Goal: Information Seeking & Learning: Learn about a topic

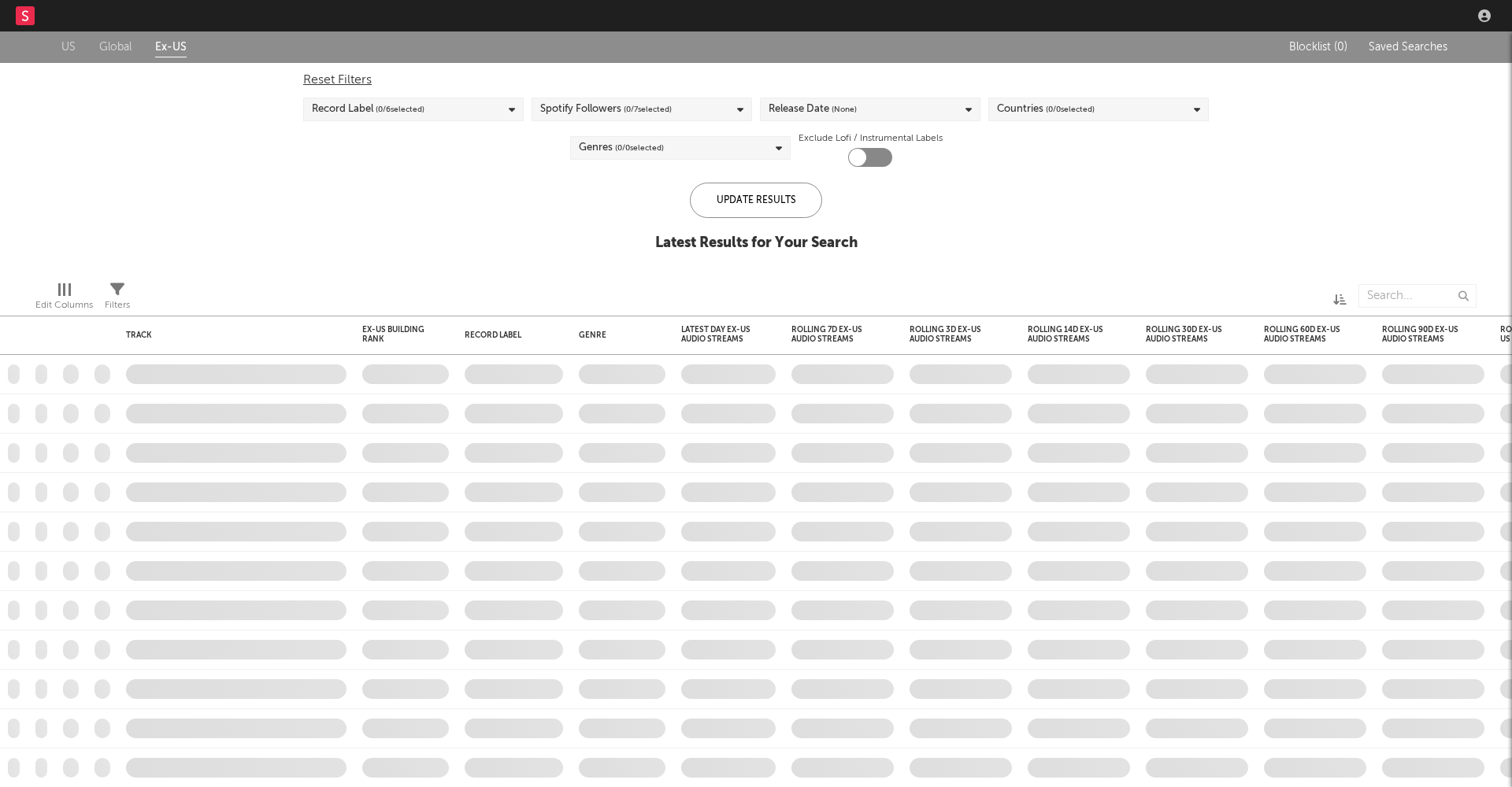
checkbox input "true"
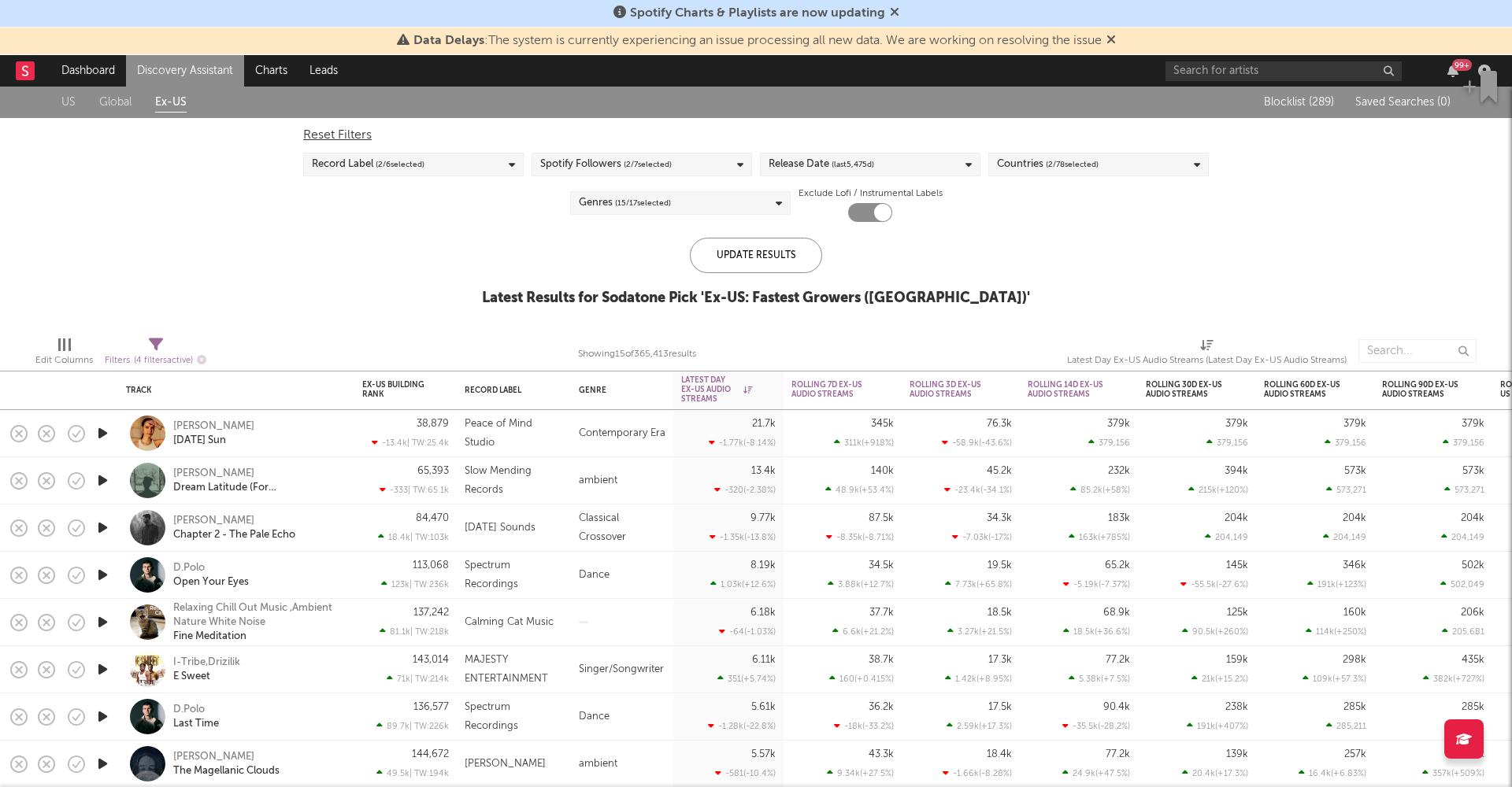
click at [1116, 38] on icon at bounding box center [1111, 39] width 10 height 13
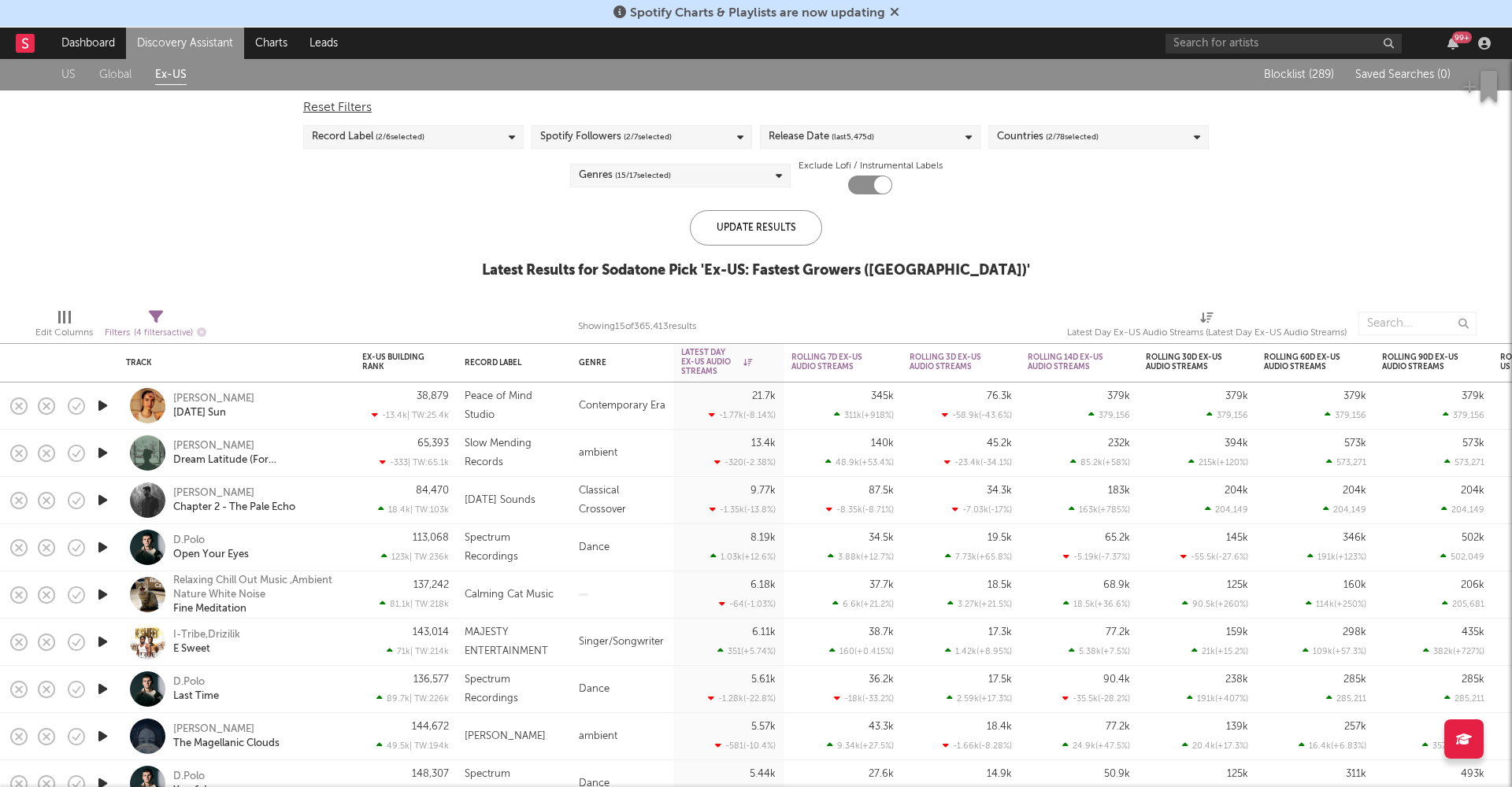
click at [894, 9] on icon at bounding box center [895, 11] width 10 height 13
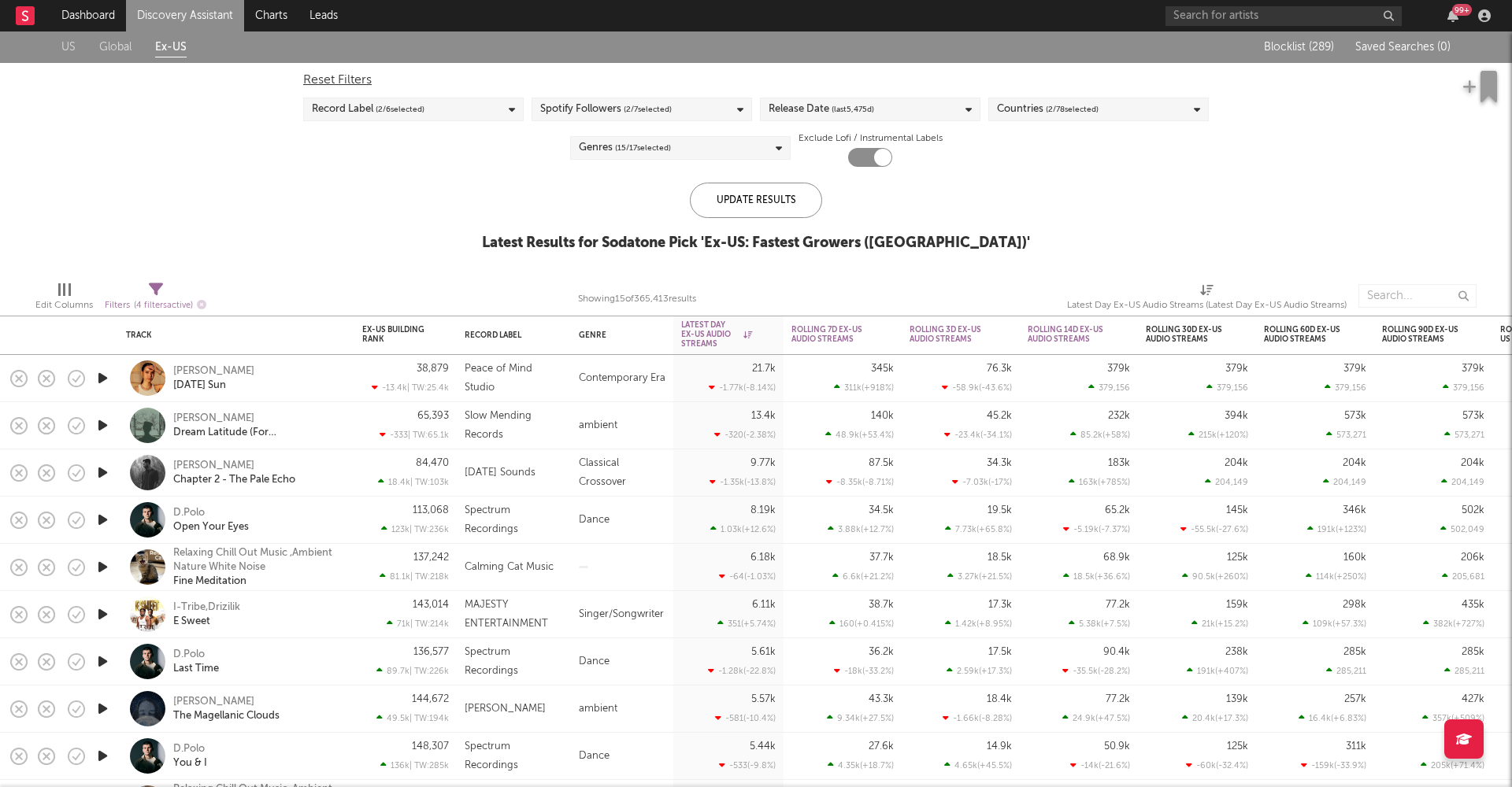
click at [196, 8] on link "Discovery Assistant" at bounding box center [184, 16] width 118 height 31
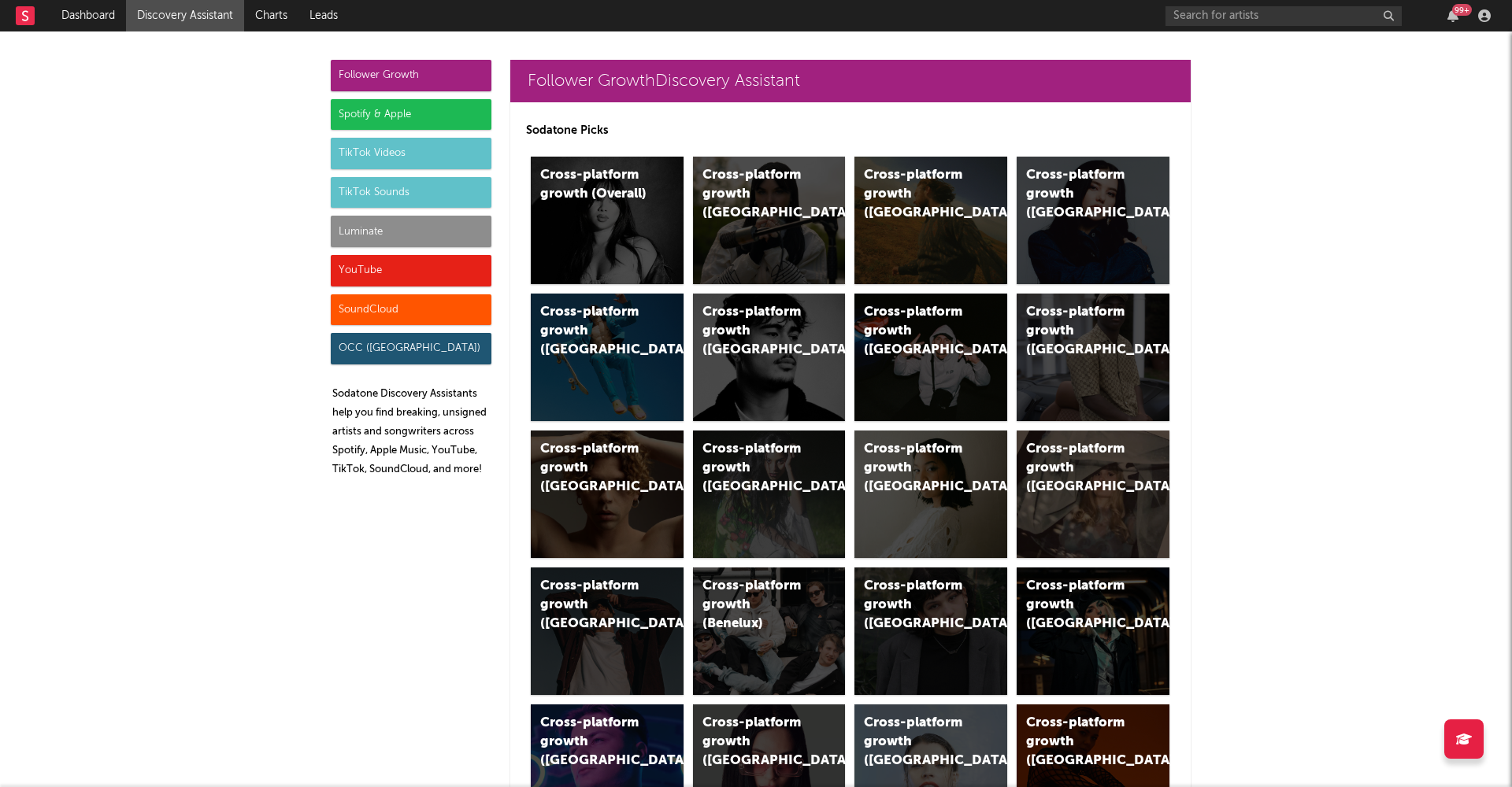
click at [430, 234] on div "Luminate" at bounding box center [411, 231] width 161 height 31
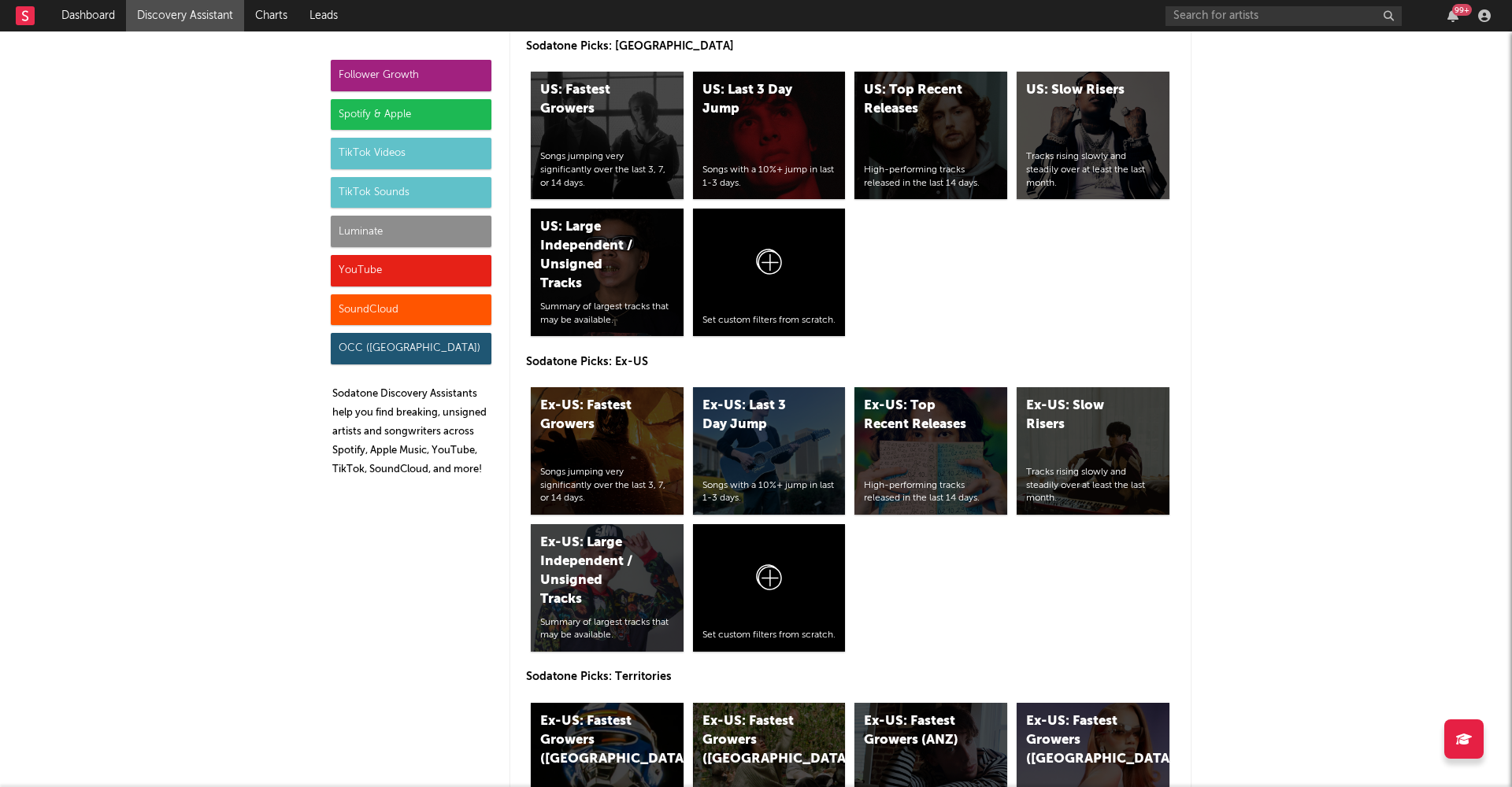
scroll to position [7151, 0]
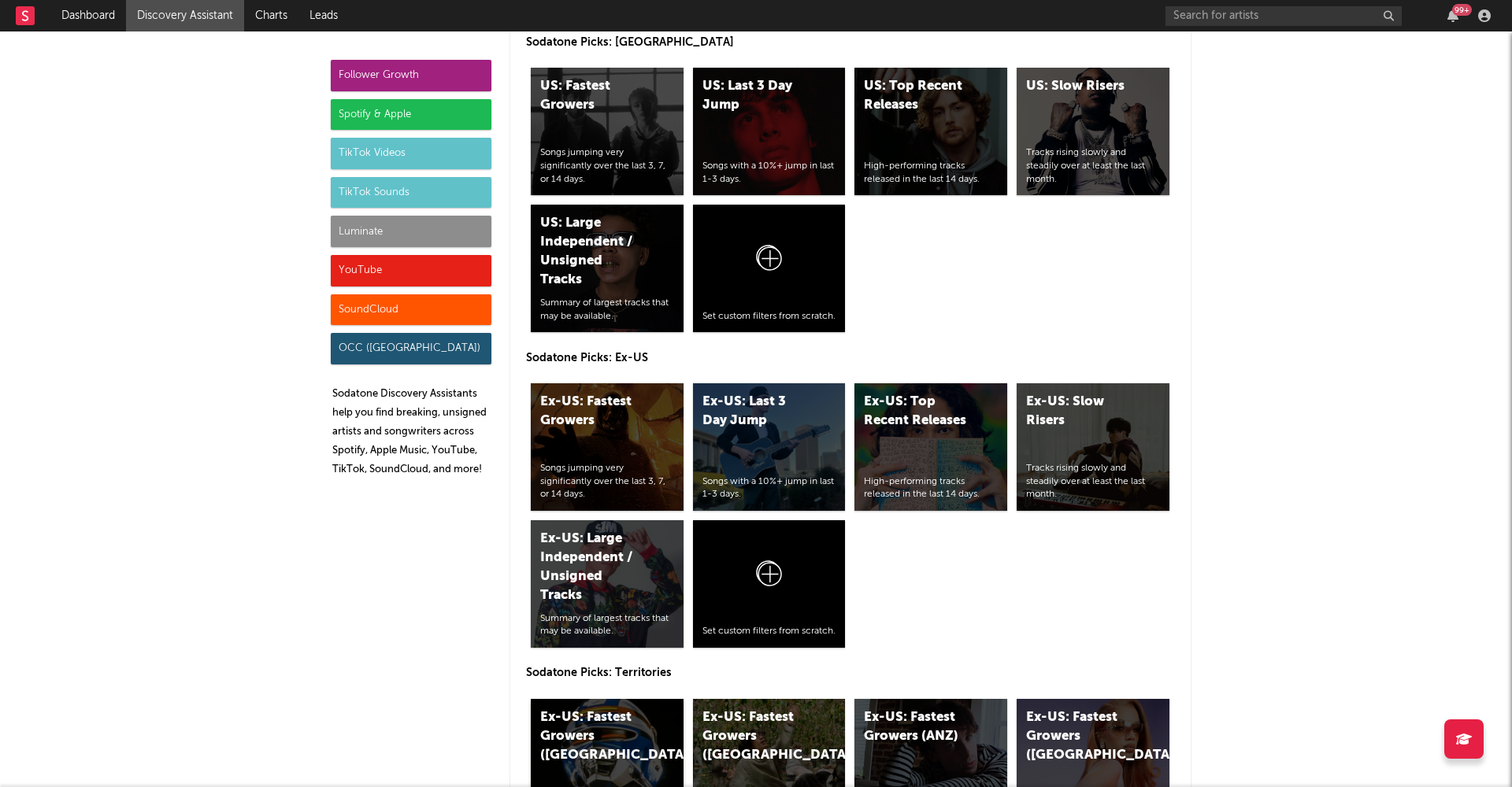
click at [612, 716] on div "Ex-US: Fastest Growers (UK)" at bounding box center [594, 736] width 107 height 56
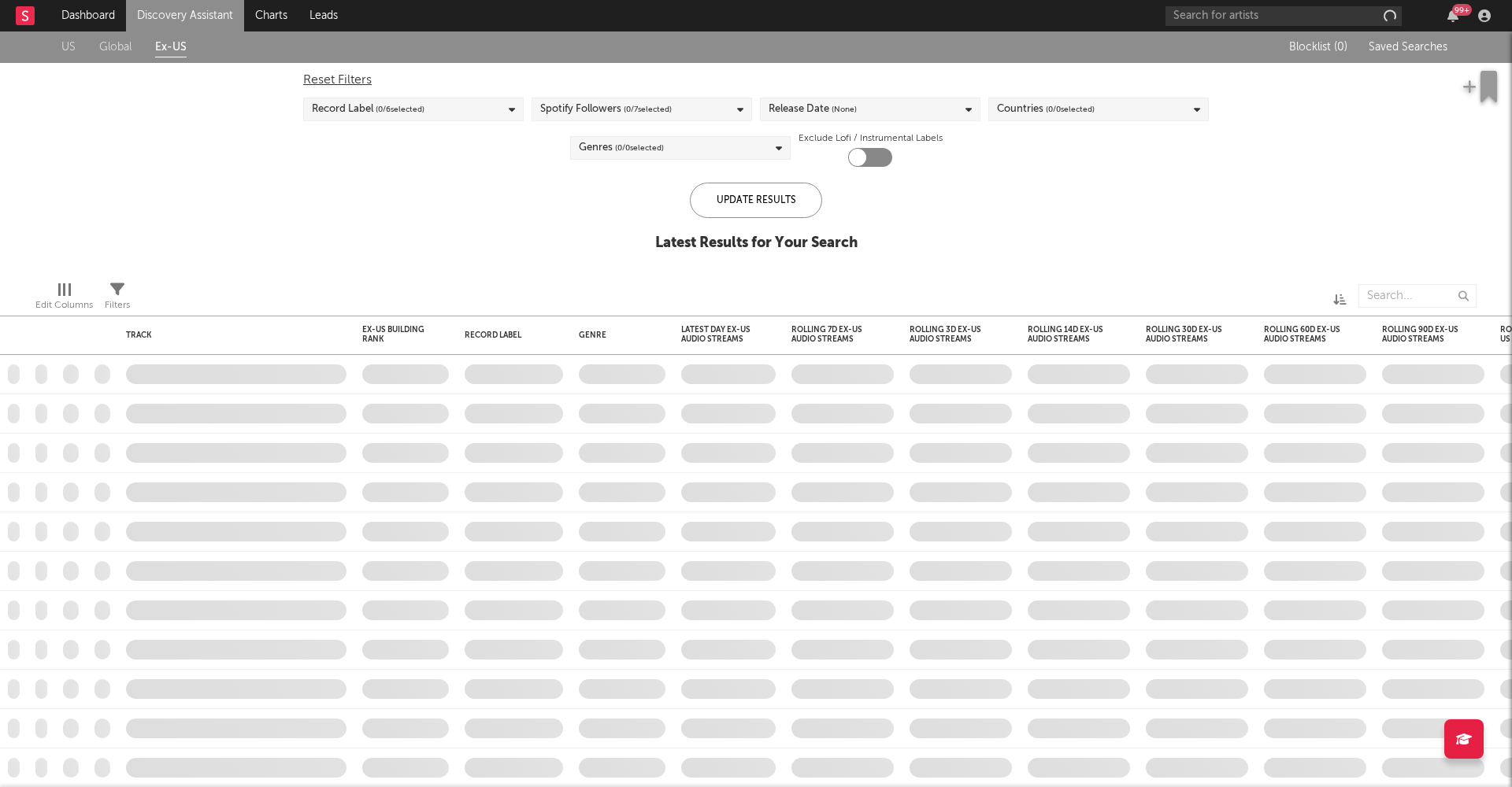
checkbox input "true"
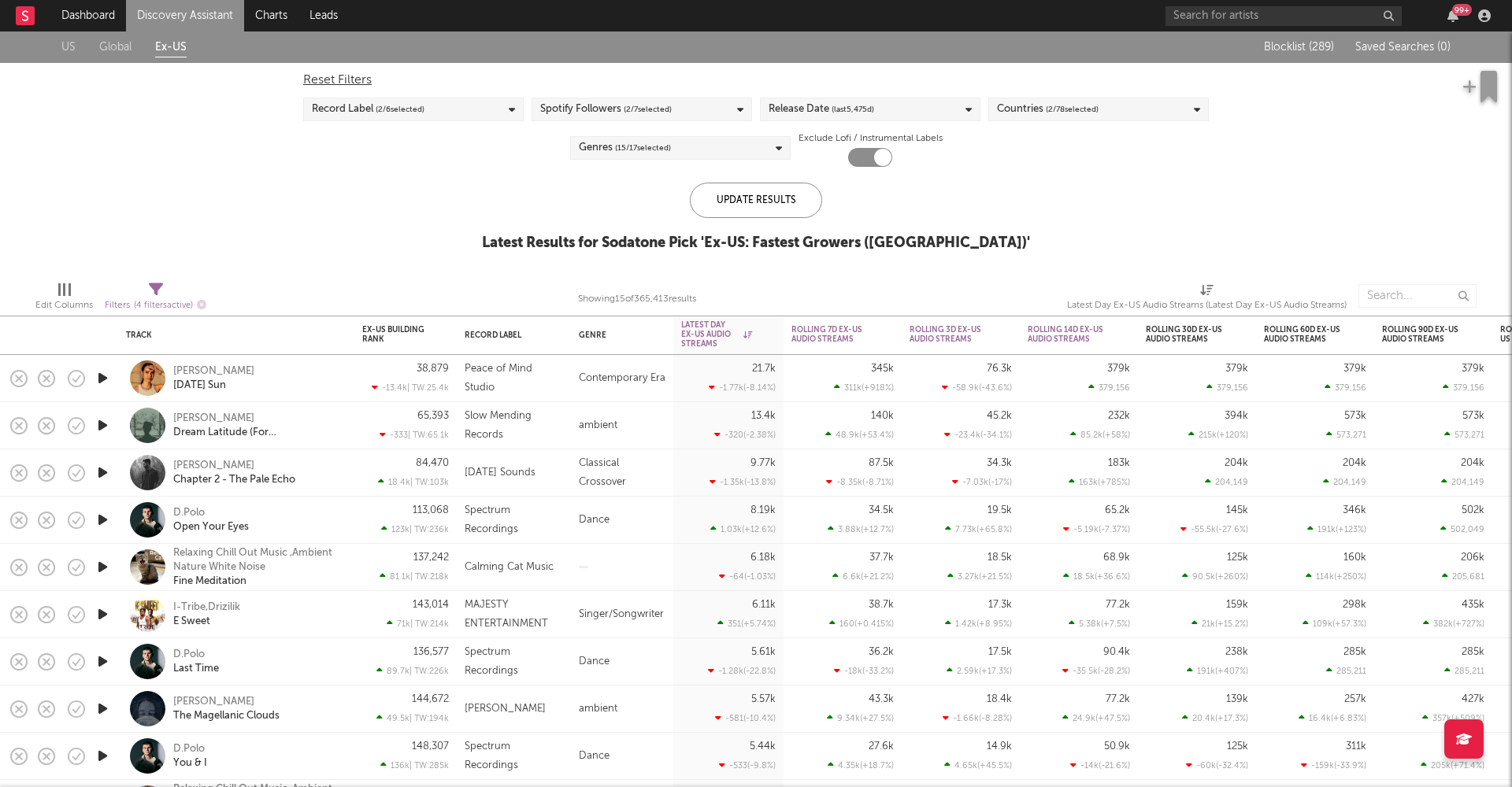
click at [204, 15] on link "Discovery Assistant" at bounding box center [184, 16] width 118 height 31
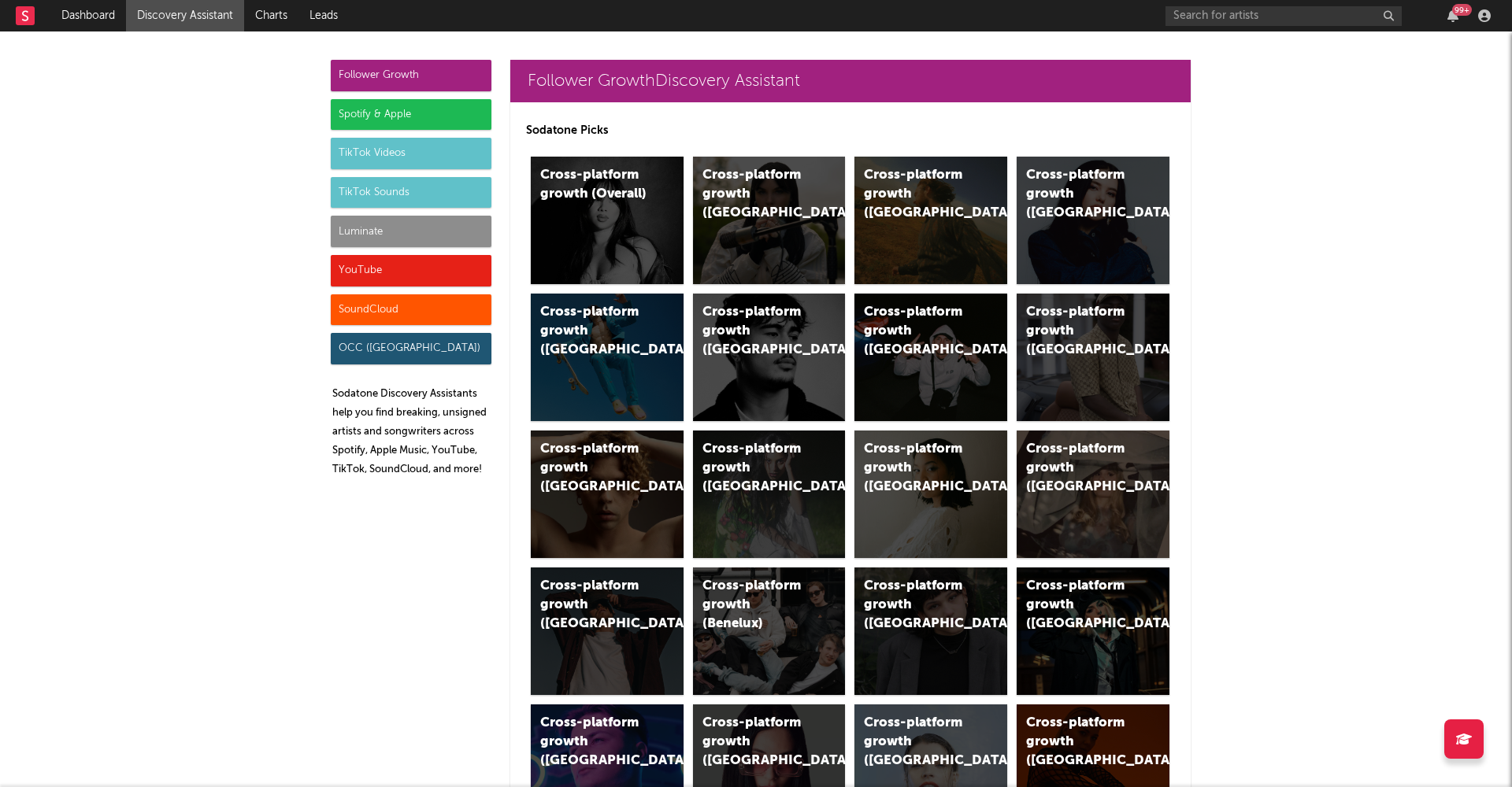
click at [418, 104] on div "Spotify & Apple" at bounding box center [411, 115] width 161 height 31
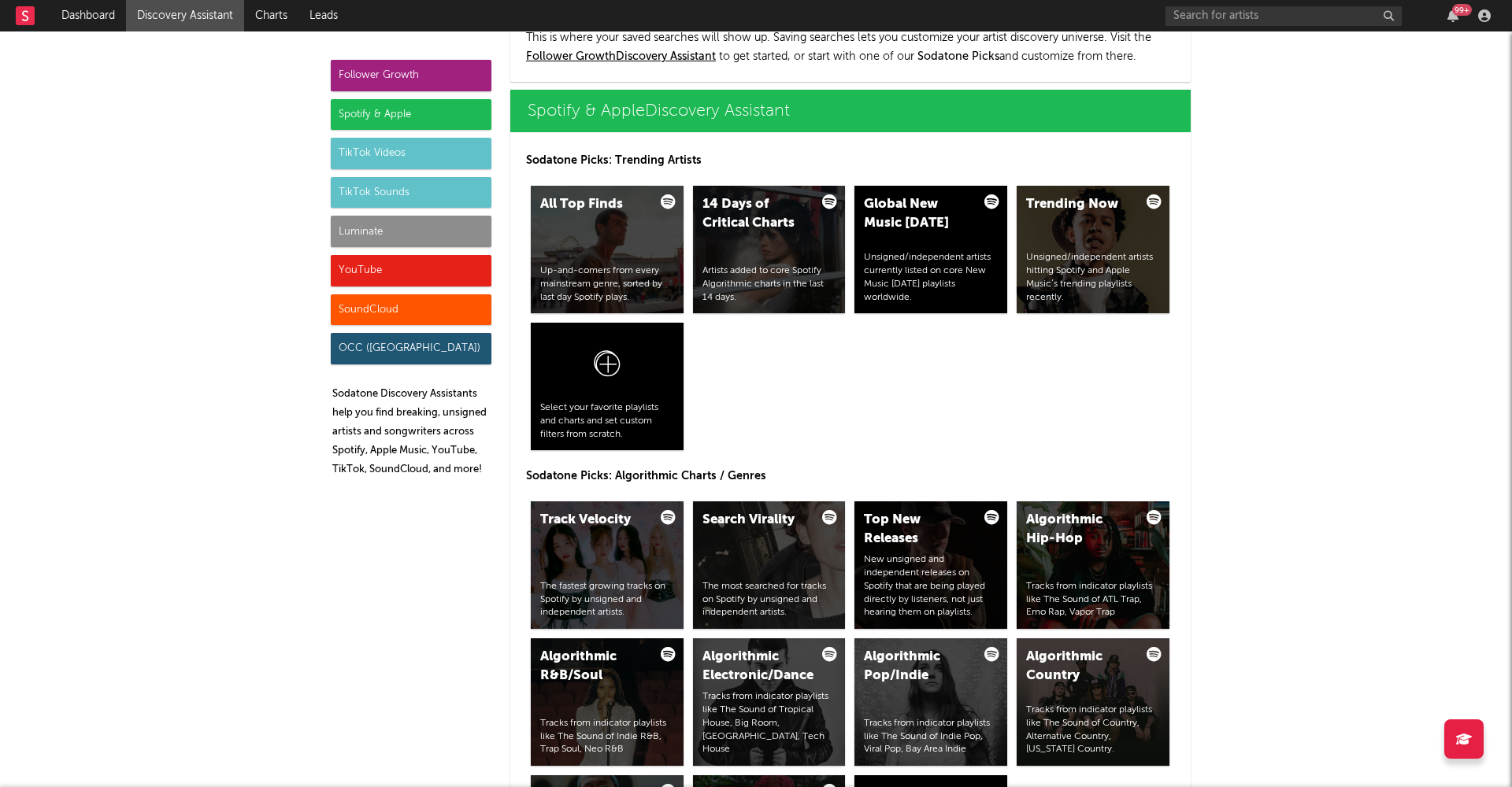
scroll to position [1574, 0]
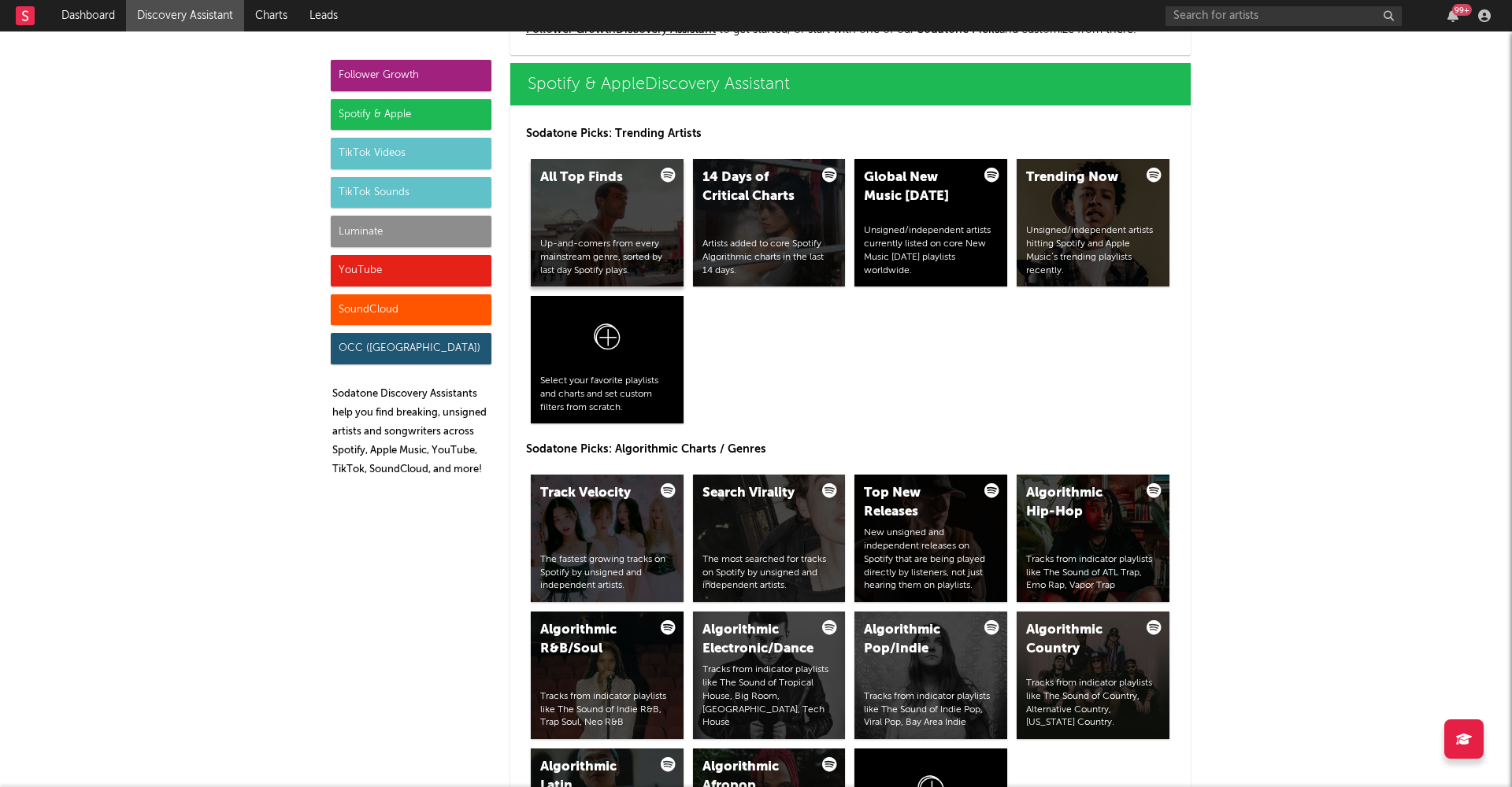
click at [619, 211] on div "All Top Finds Up-and-comers from every mainstream genre, sorted by last day Spo…" at bounding box center [607, 223] width 152 height 127
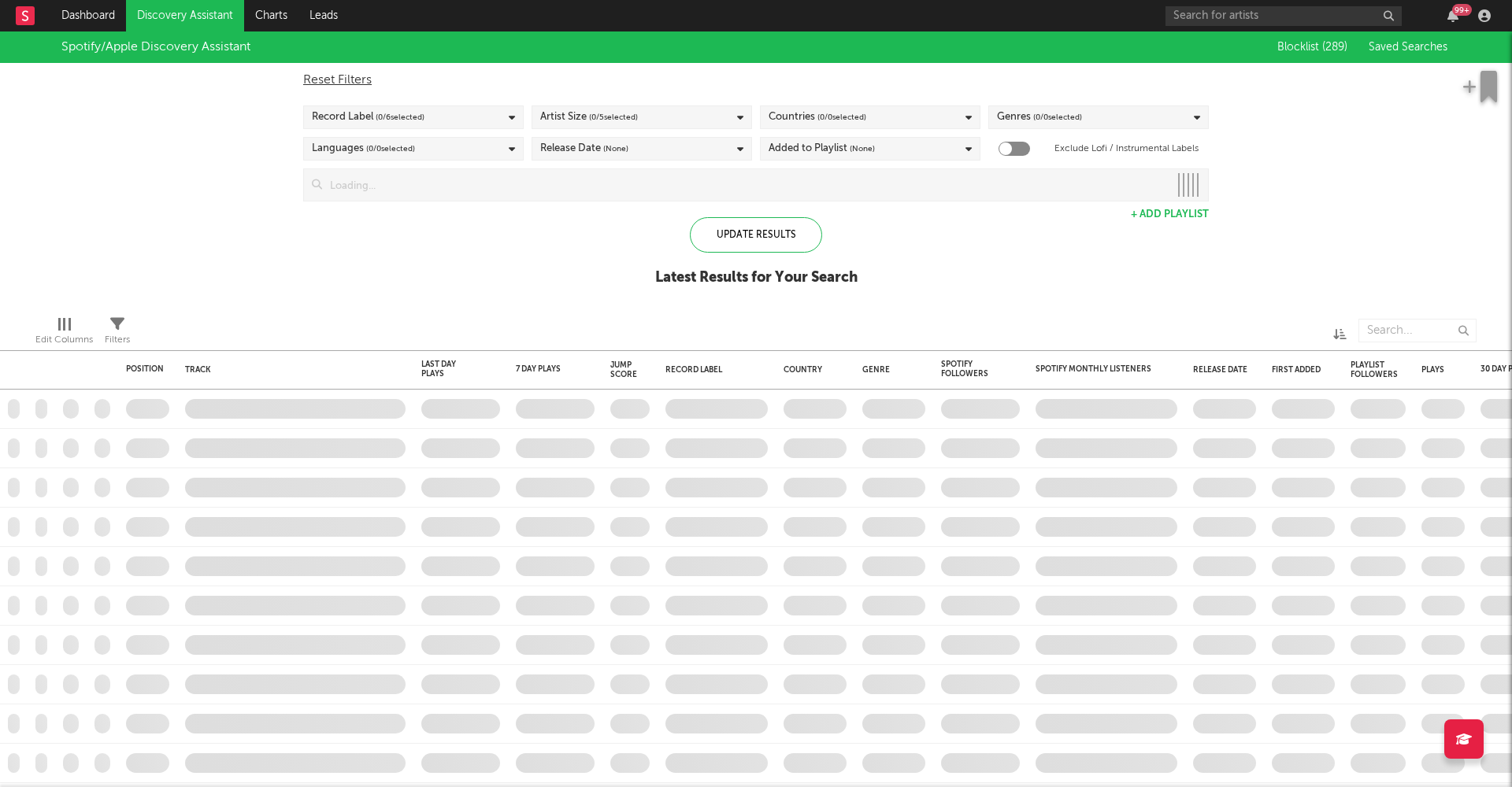
checkbox input "true"
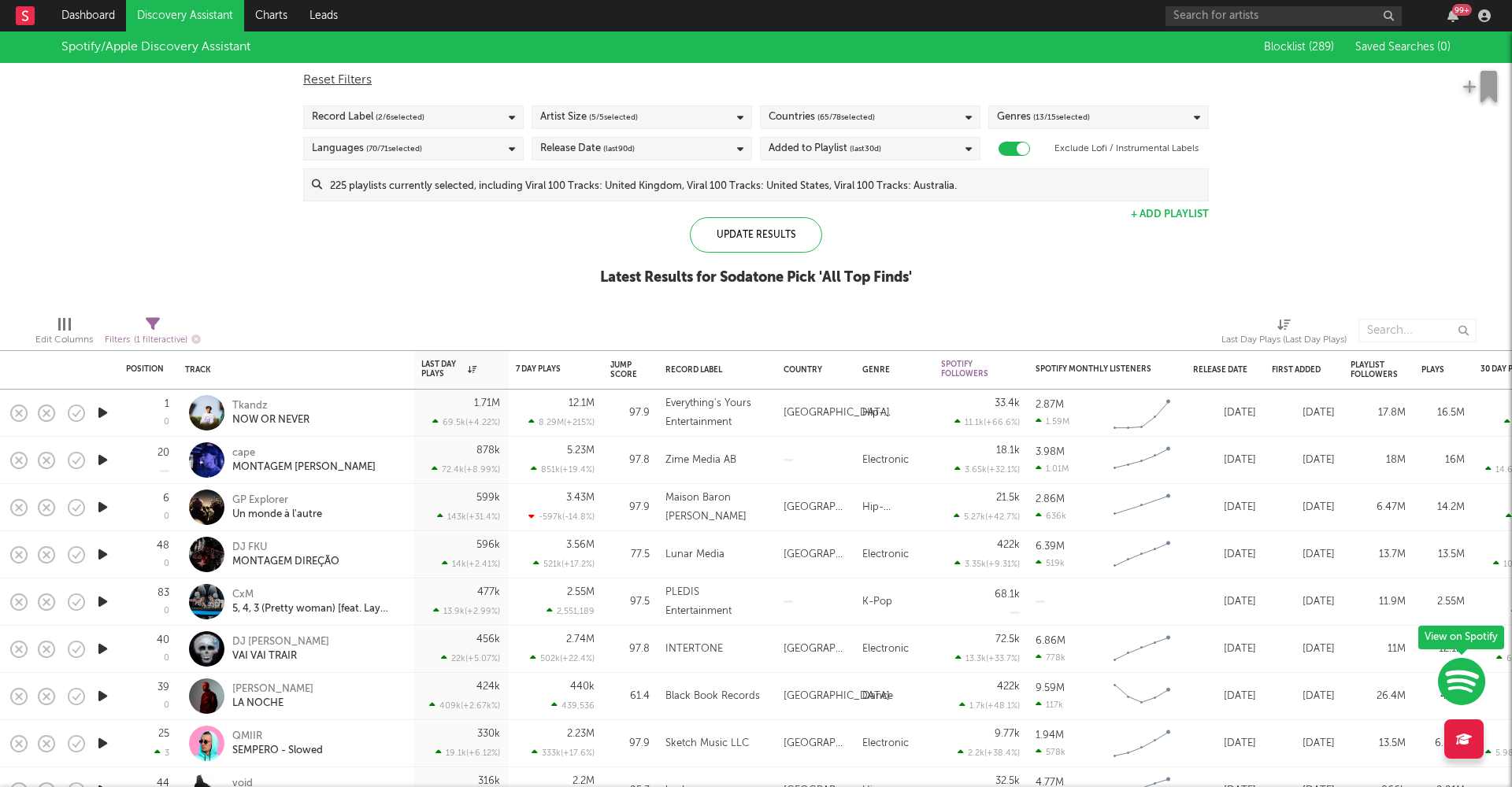
click at [852, 118] on span "( 65 / 78 selected)" at bounding box center [846, 118] width 57 height 19
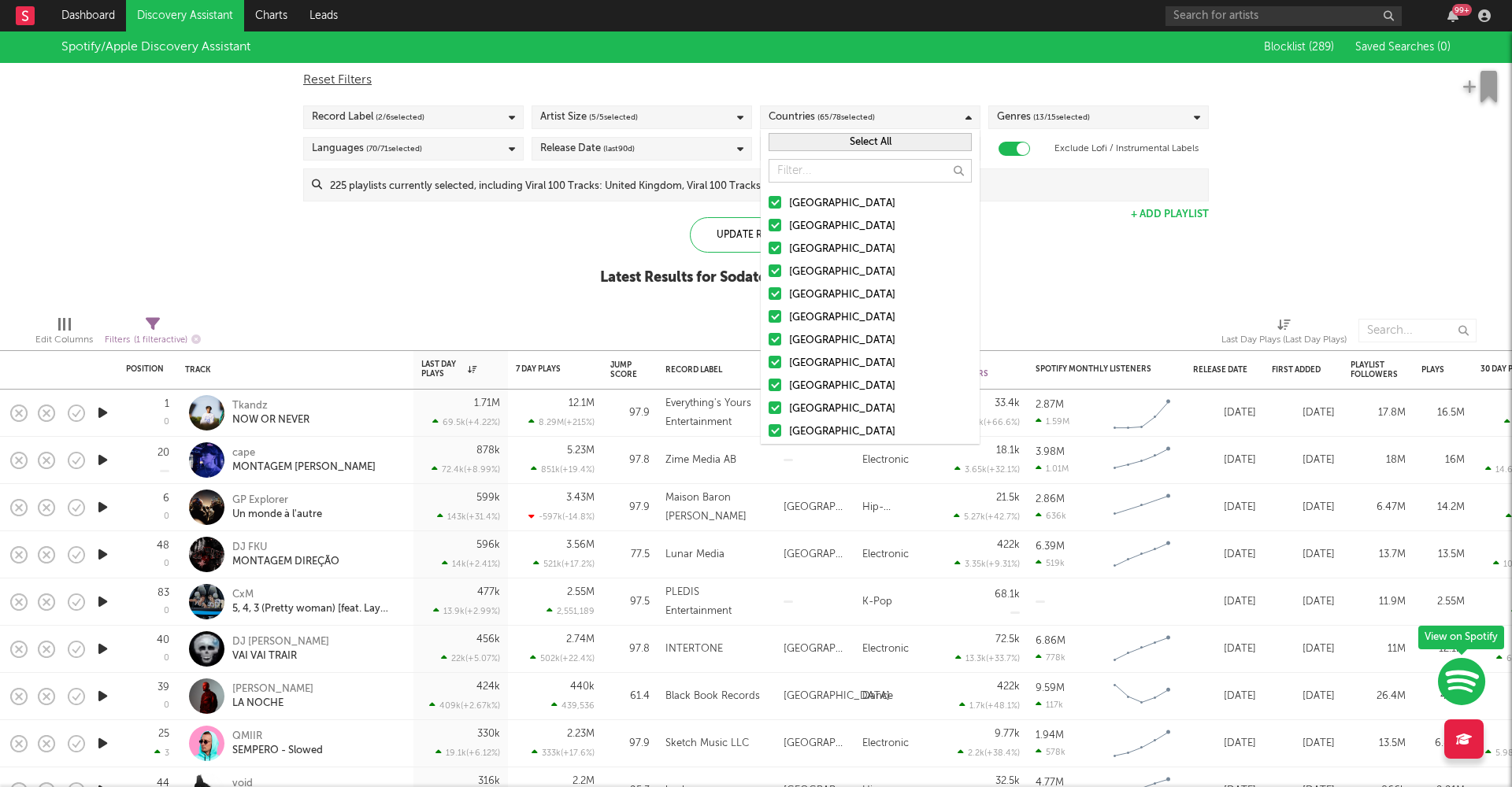
click at [824, 145] on button "Select All" at bounding box center [870, 142] width 204 height 18
click at [824, 145] on button "Deselect All" at bounding box center [870, 142] width 204 height 18
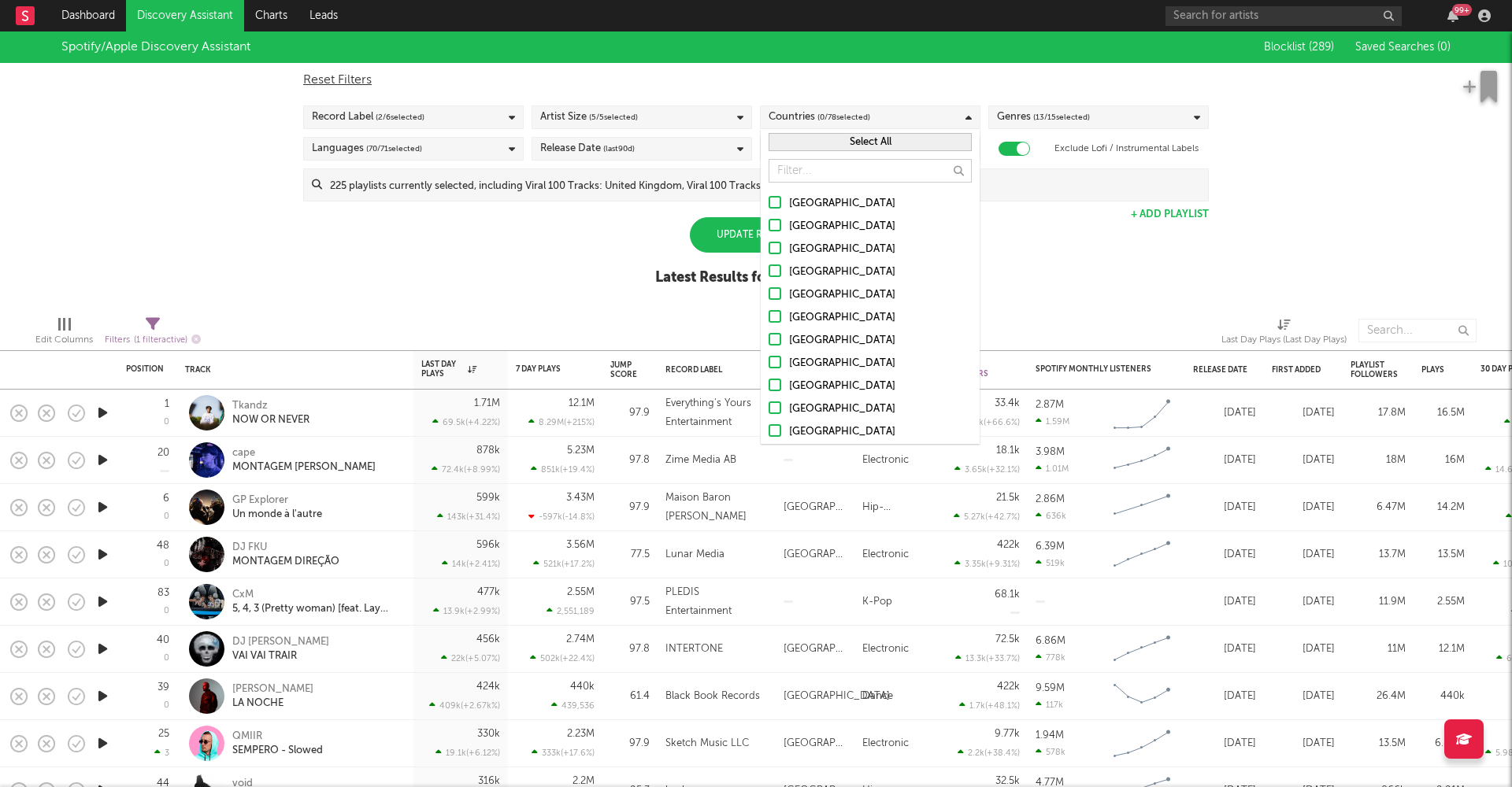
click at [772, 208] on div at bounding box center [775, 202] width 13 height 13
click at [769, 208] on input "United States" at bounding box center [769, 204] width 0 height 19
click at [776, 220] on div at bounding box center [775, 225] width 13 height 13
click at [769, 220] on input "Australia" at bounding box center [769, 227] width 0 height 19
click at [775, 255] on label "Canada" at bounding box center [870, 249] width 204 height 19
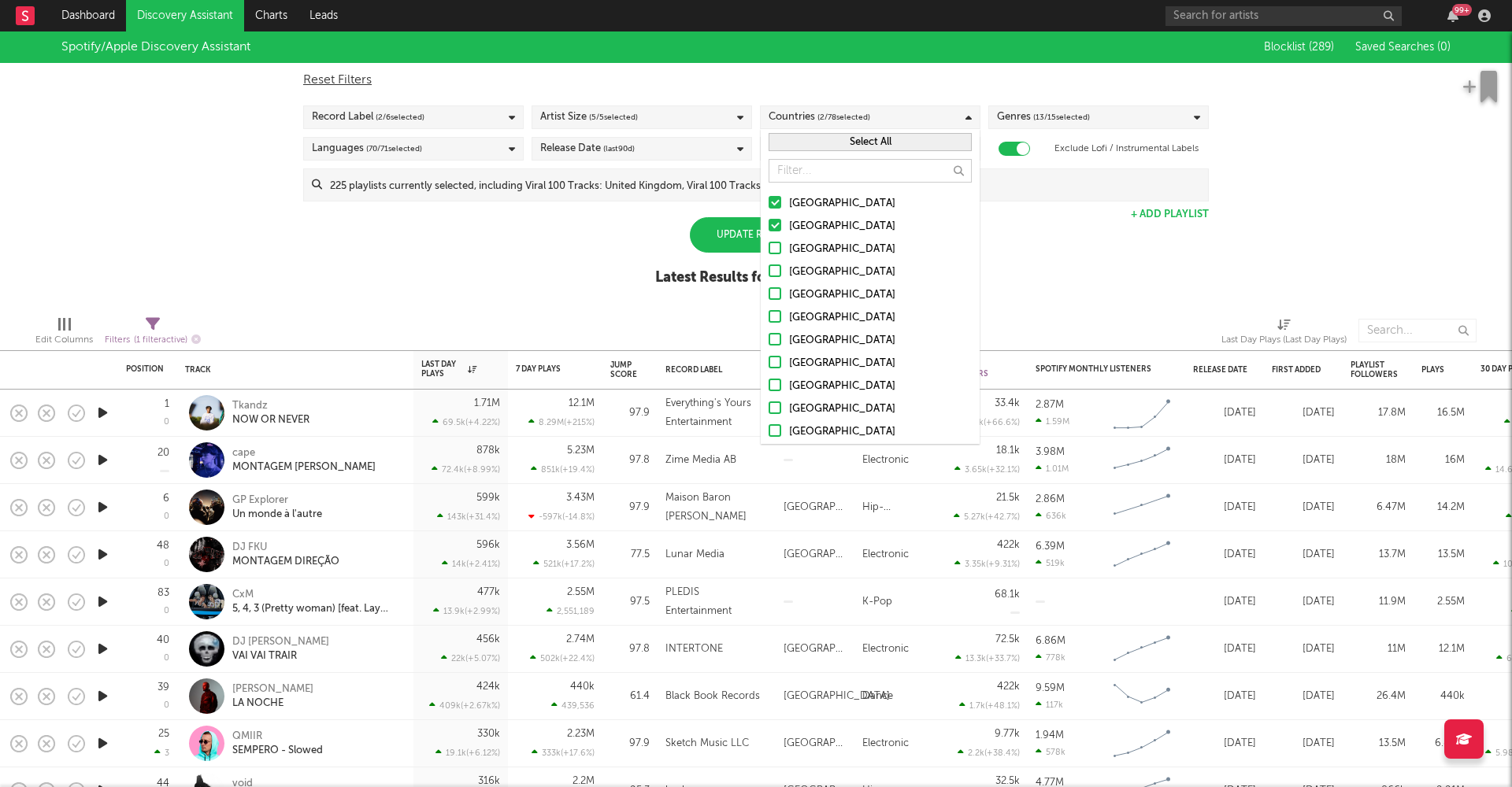
click at [769, 255] on input "Canada" at bounding box center [769, 249] width 0 height 19
click at [777, 277] on label "United Kingdom" at bounding box center [870, 273] width 204 height 19
click at [769, 277] on input "United Kingdom" at bounding box center [769, 273] width 0 height 19
click at [784, 294] on label "Ireland" at bounding box center [870, 295] width 204 height 19
click at [769, 294] on input "Ireland" at bounding box center [769, 295] width 0 height 19
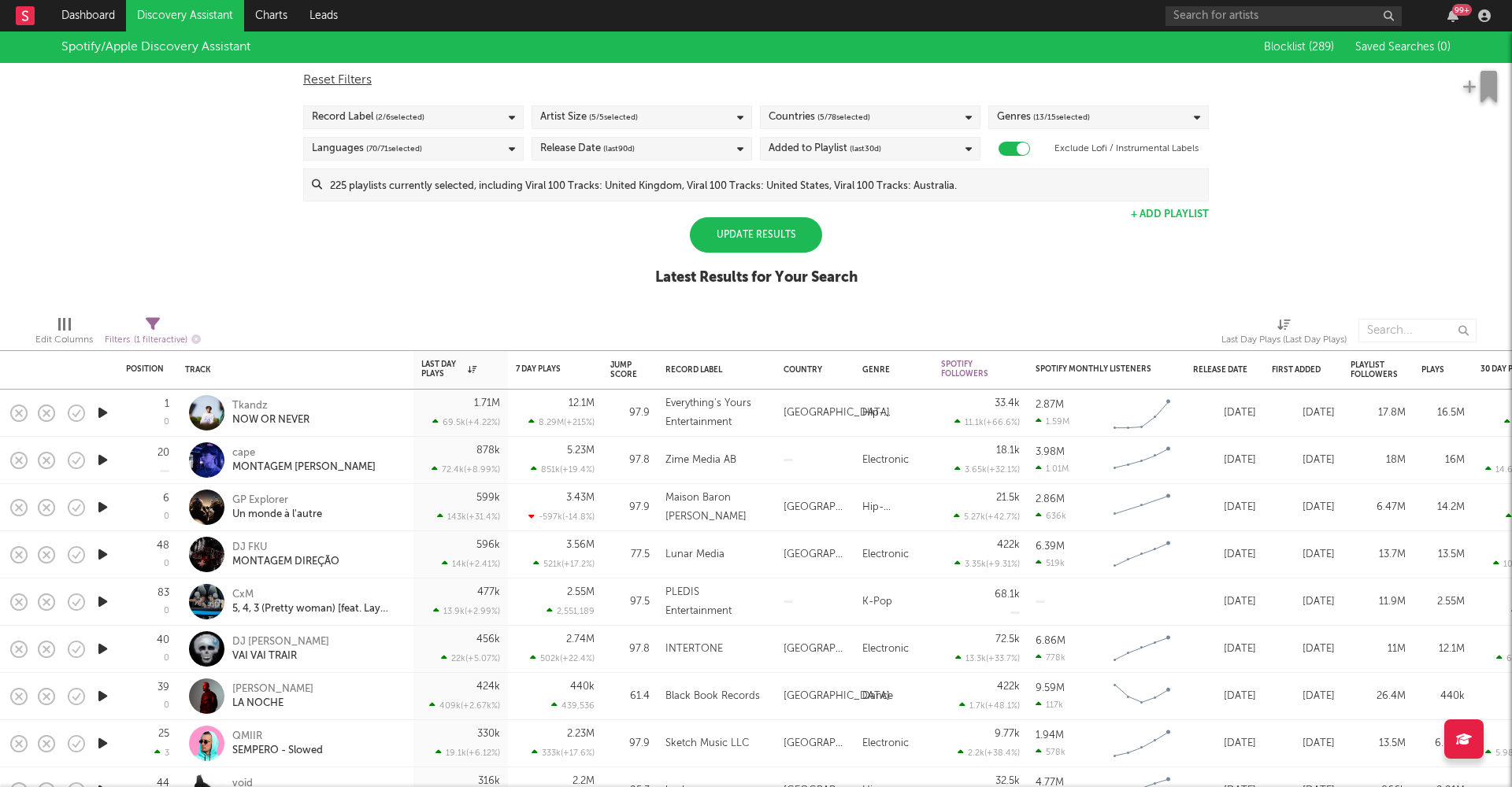
click at [726, 235] on div "Update Results" at bounding box center [756, 235] width 132 height 35
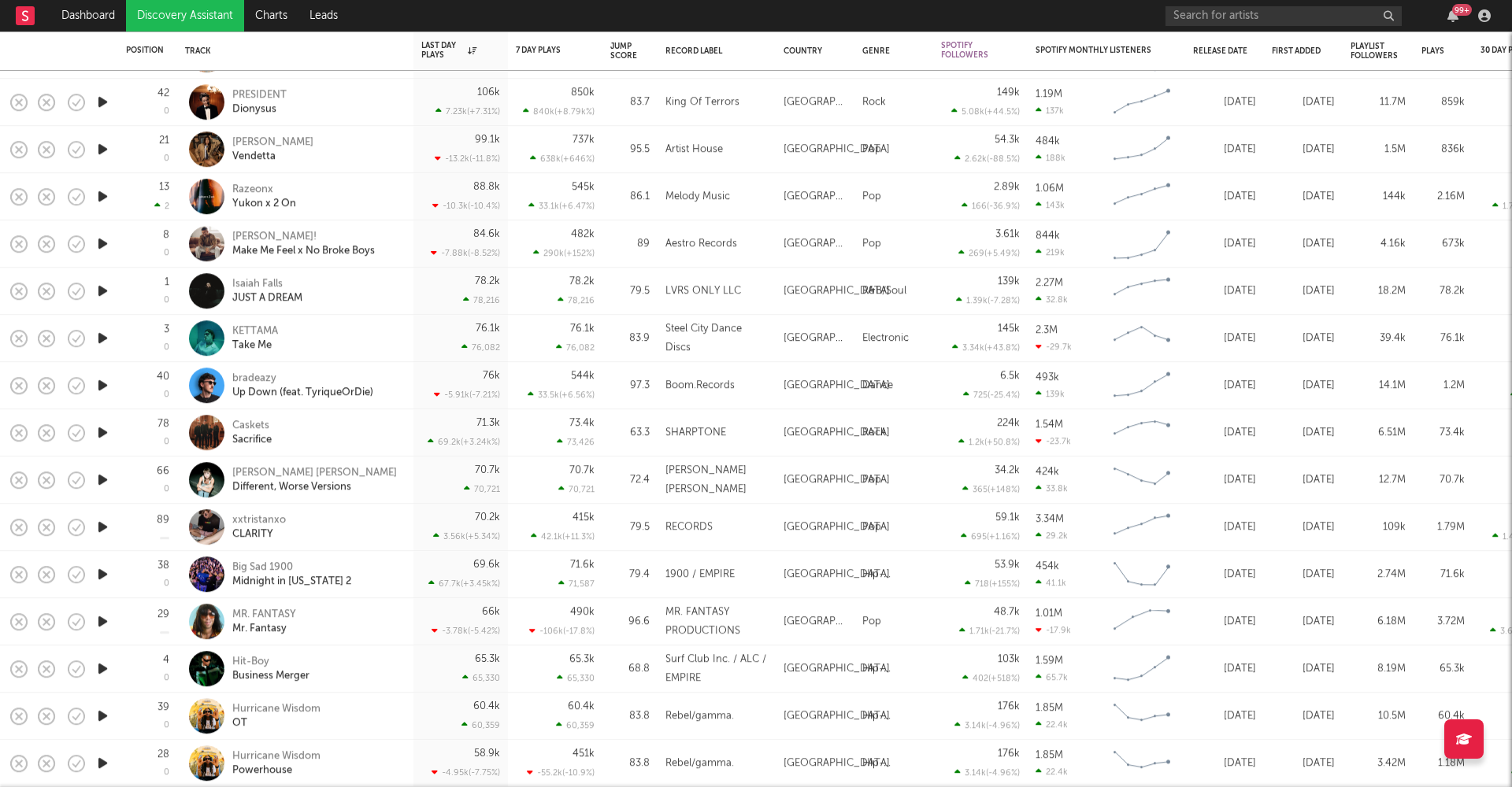
click at [104, 475] on icon "button" at bounding box center [102, 480] width 16 height 20
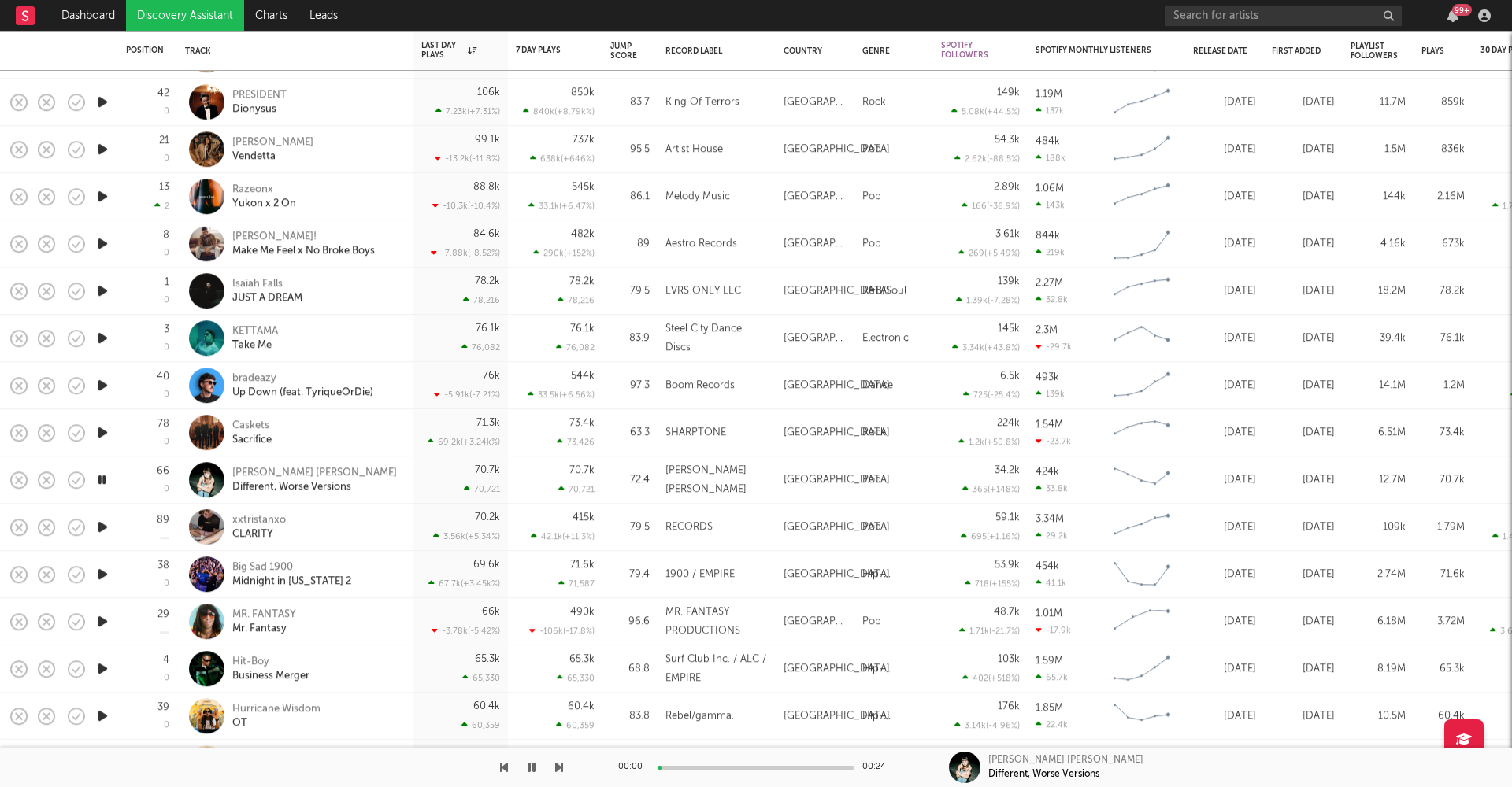
click at [104, 475] on icon "button" at bounding box center [101, 480] width 15 height 20
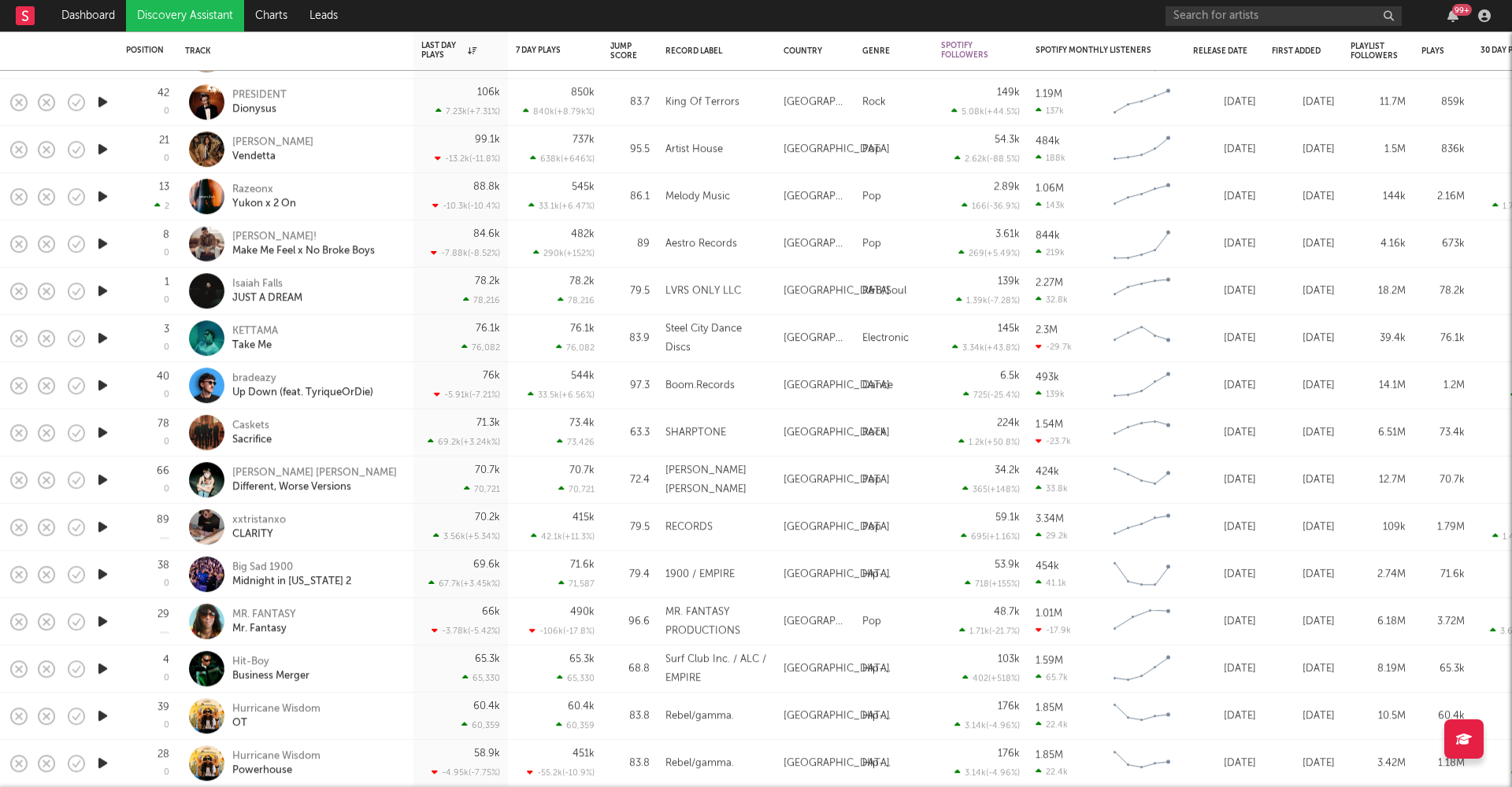
click at [104, 475] on icon "button" at bounding box center [102, 480] width 16 height 20
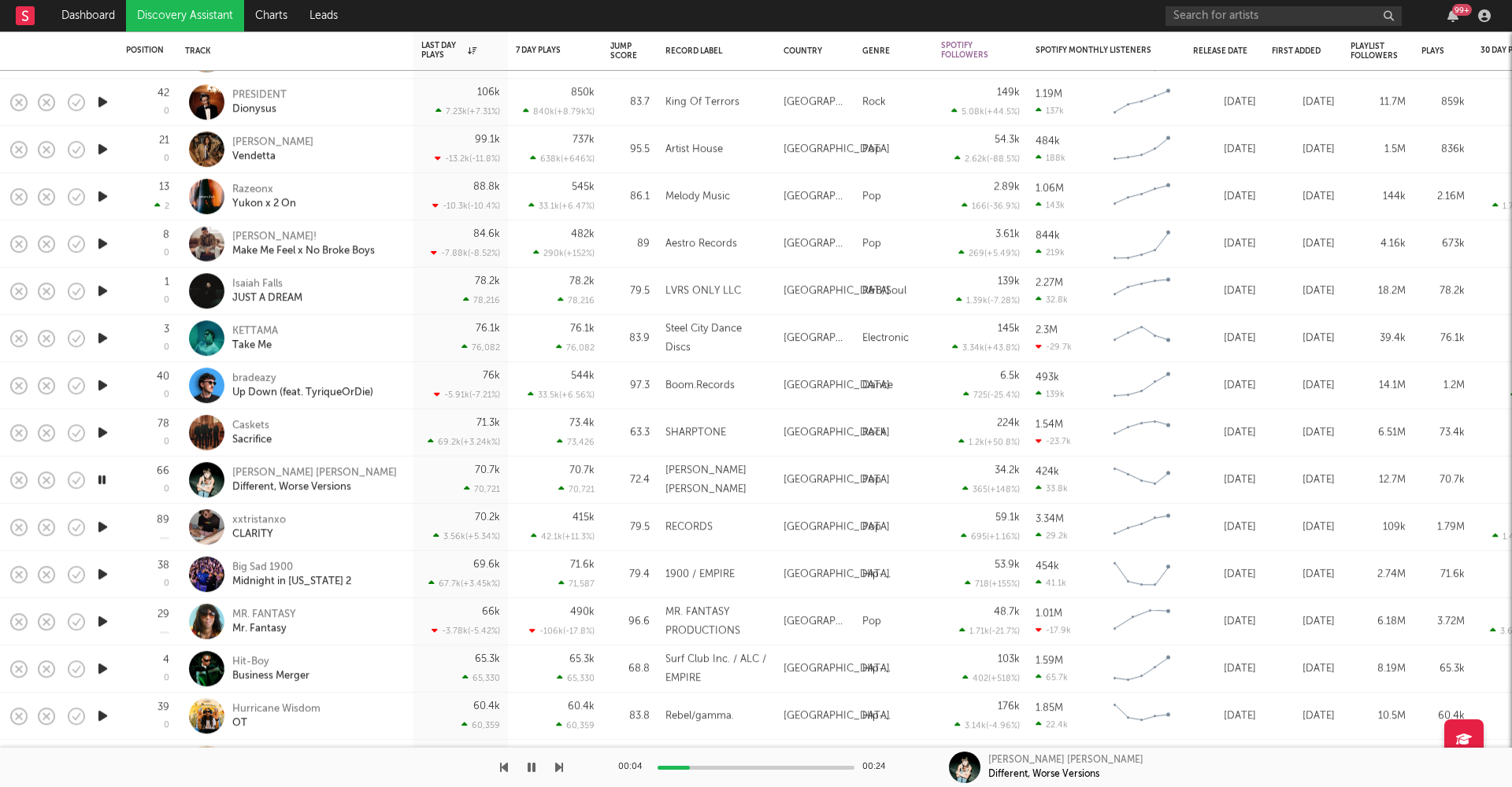
click at [104, 475] on icon "button" at bounding box center [101, 480] width 15 height 20
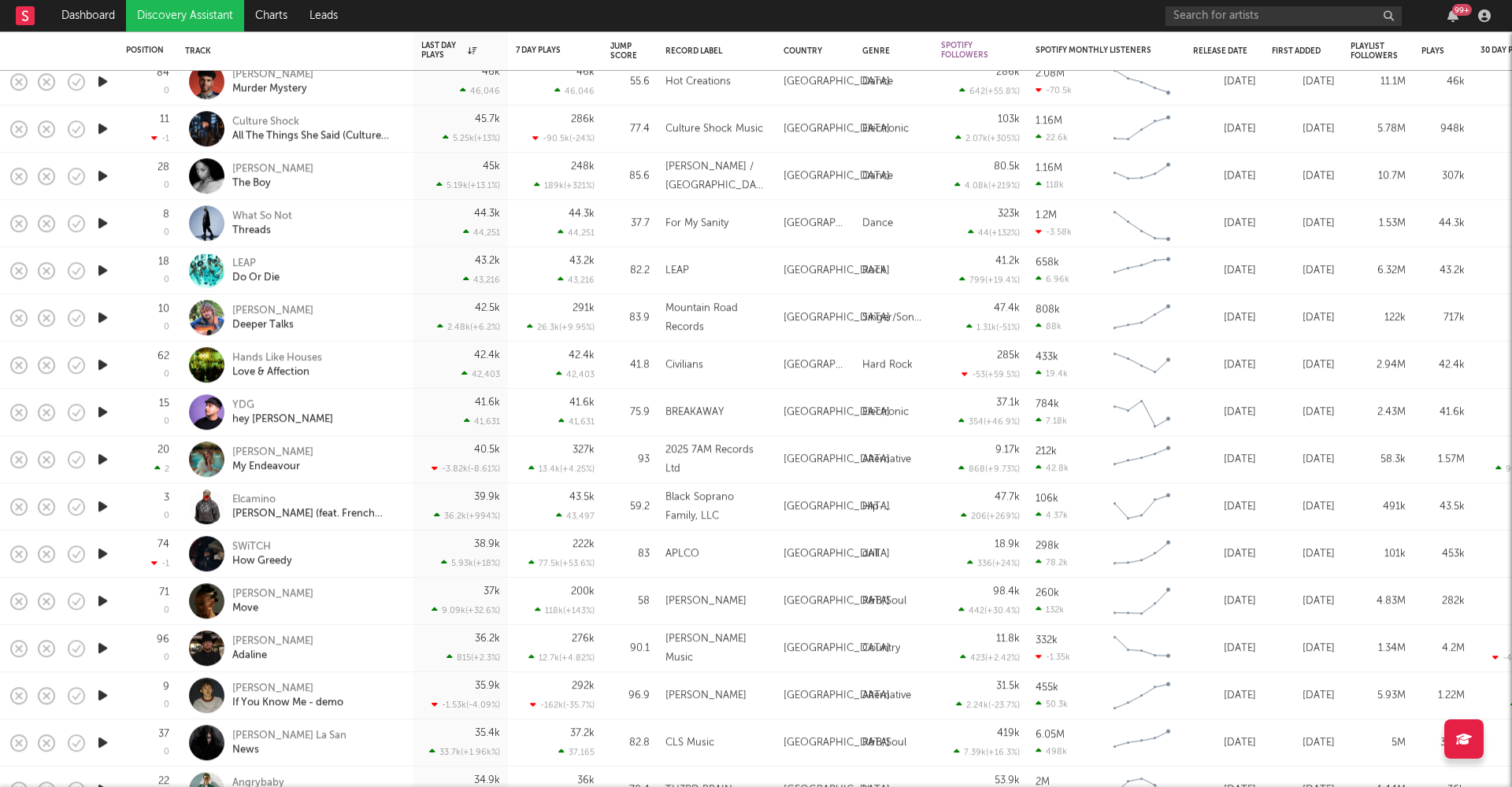
click at [101, 599] on icon "button" at bounding box center [102, 601] width 16 height 20
click at [101, 600] on icon "button" at bounding box center [101, 601] width 15 height 20
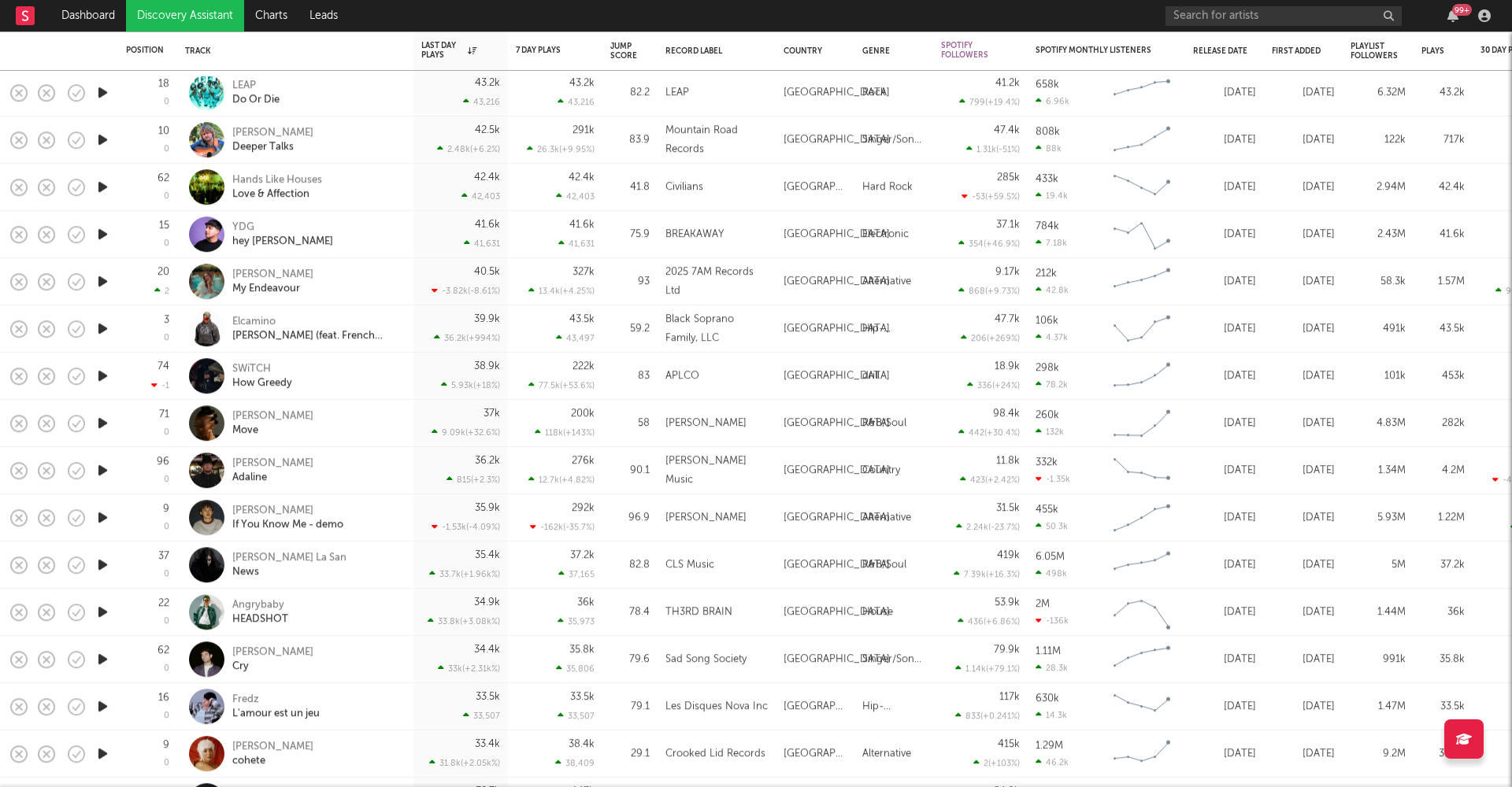
click at [104, 513] on icon "button" at bounding box center [102, 518] width 16 height 20
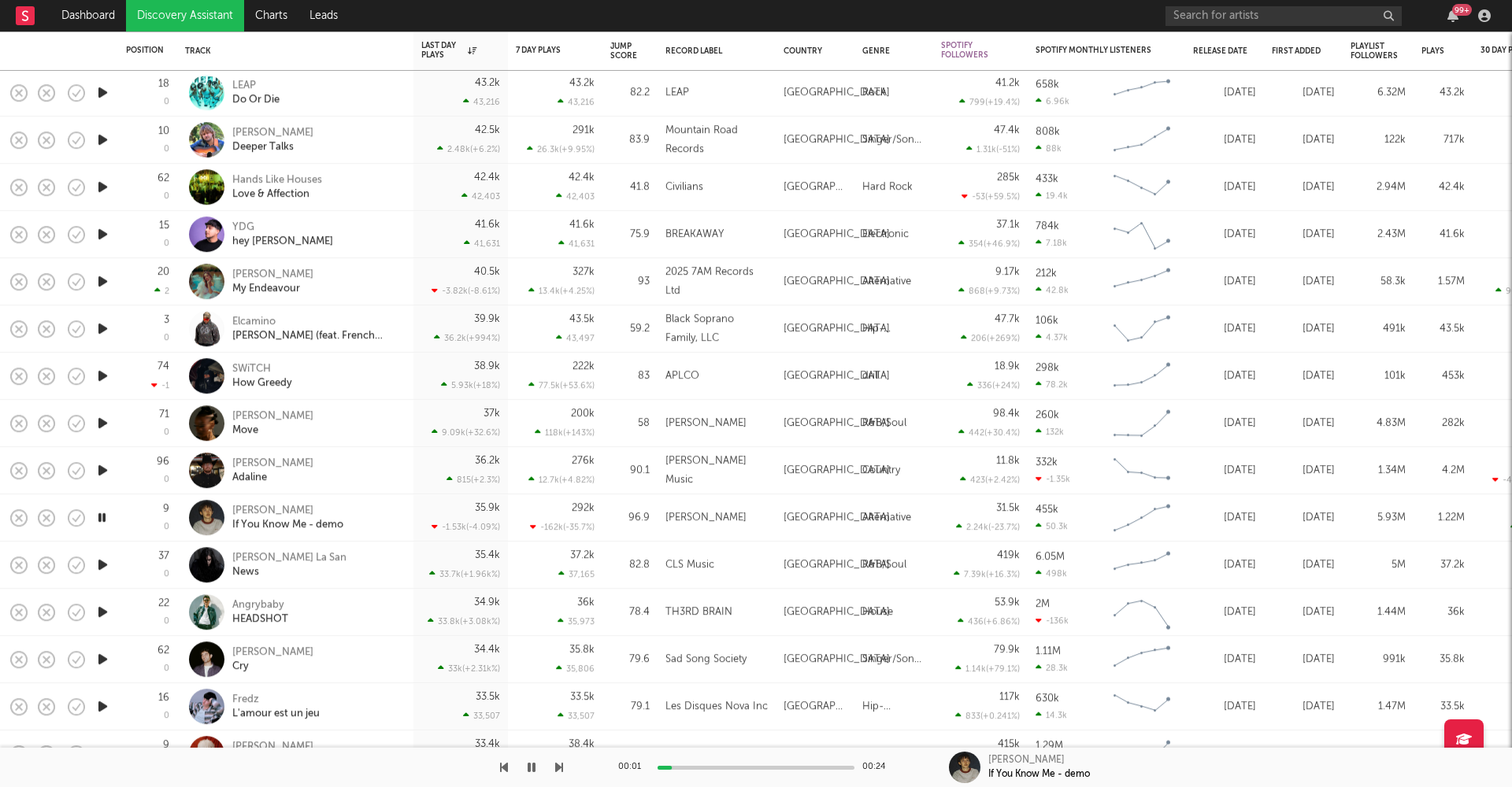
click at [104, 514] on icon "button" at bounding box center [101, 518] width 15 height 20
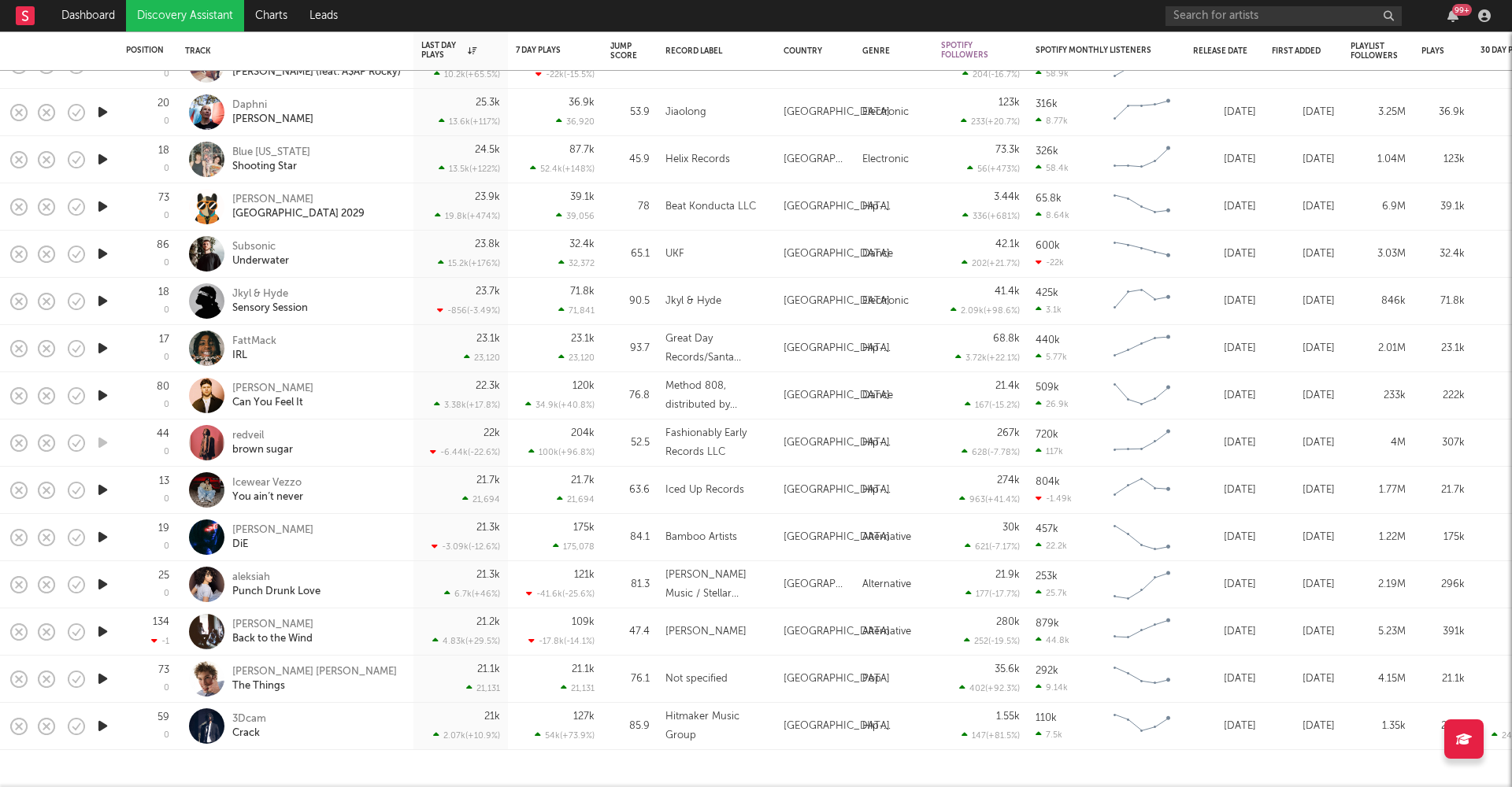
click at [170, 15] on link "Discovery Assistant" at bounding box center [184, 16] width 118 height 31
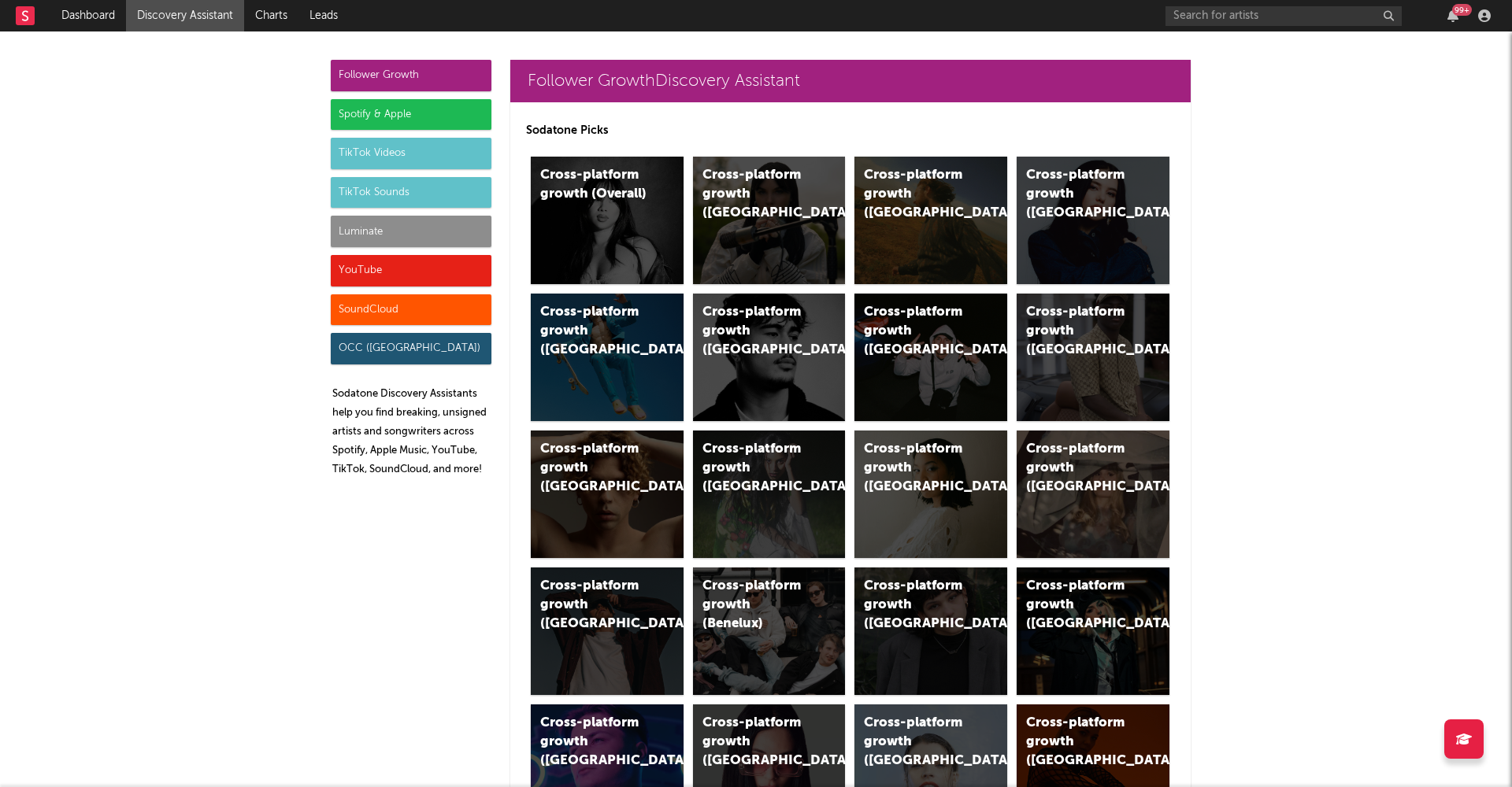
click at [429, 114] on div "Spotify & Apple" at bounding box center [411, 115] width 161 height 31
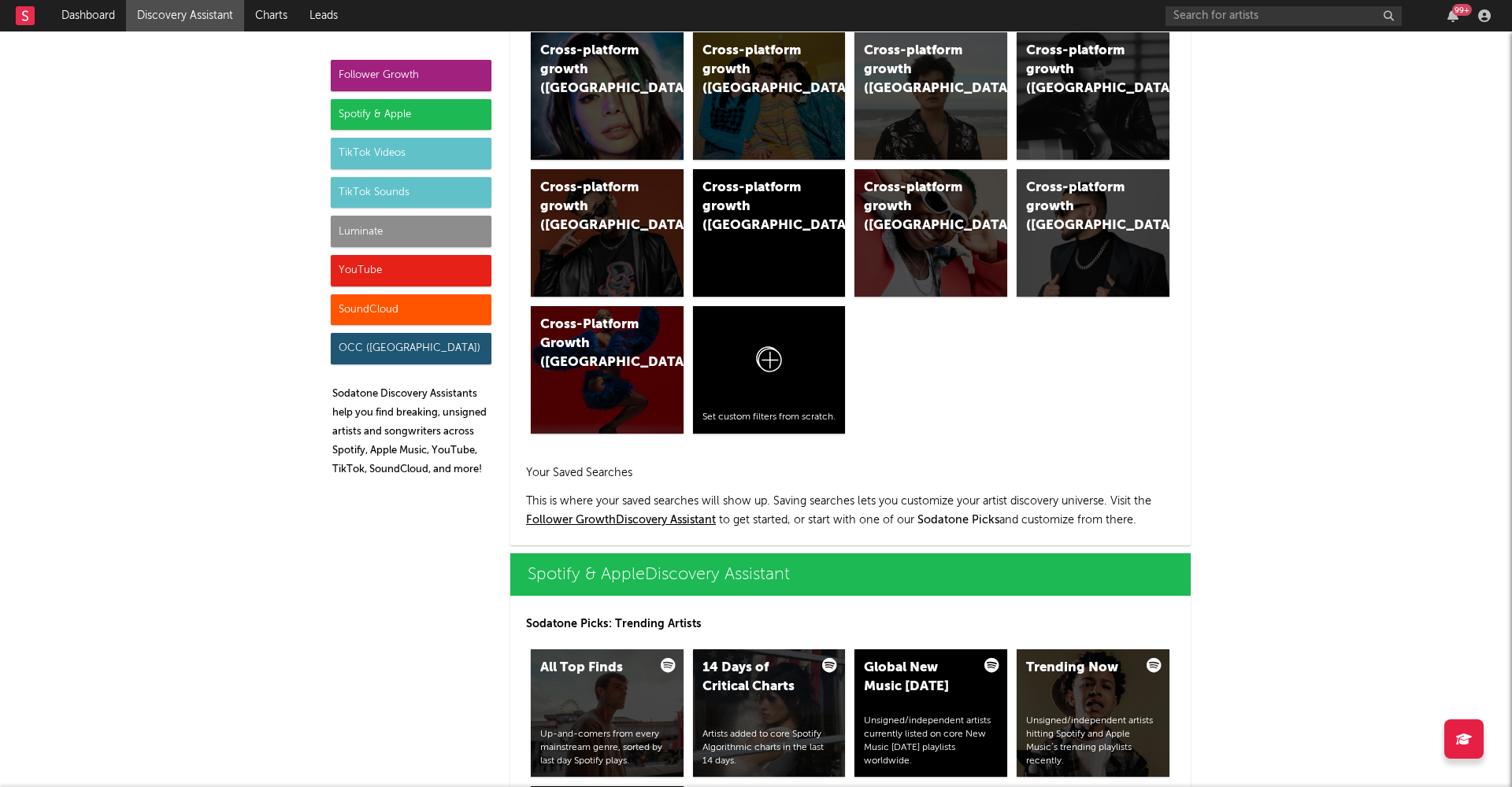
scroll to position [1574, 0]
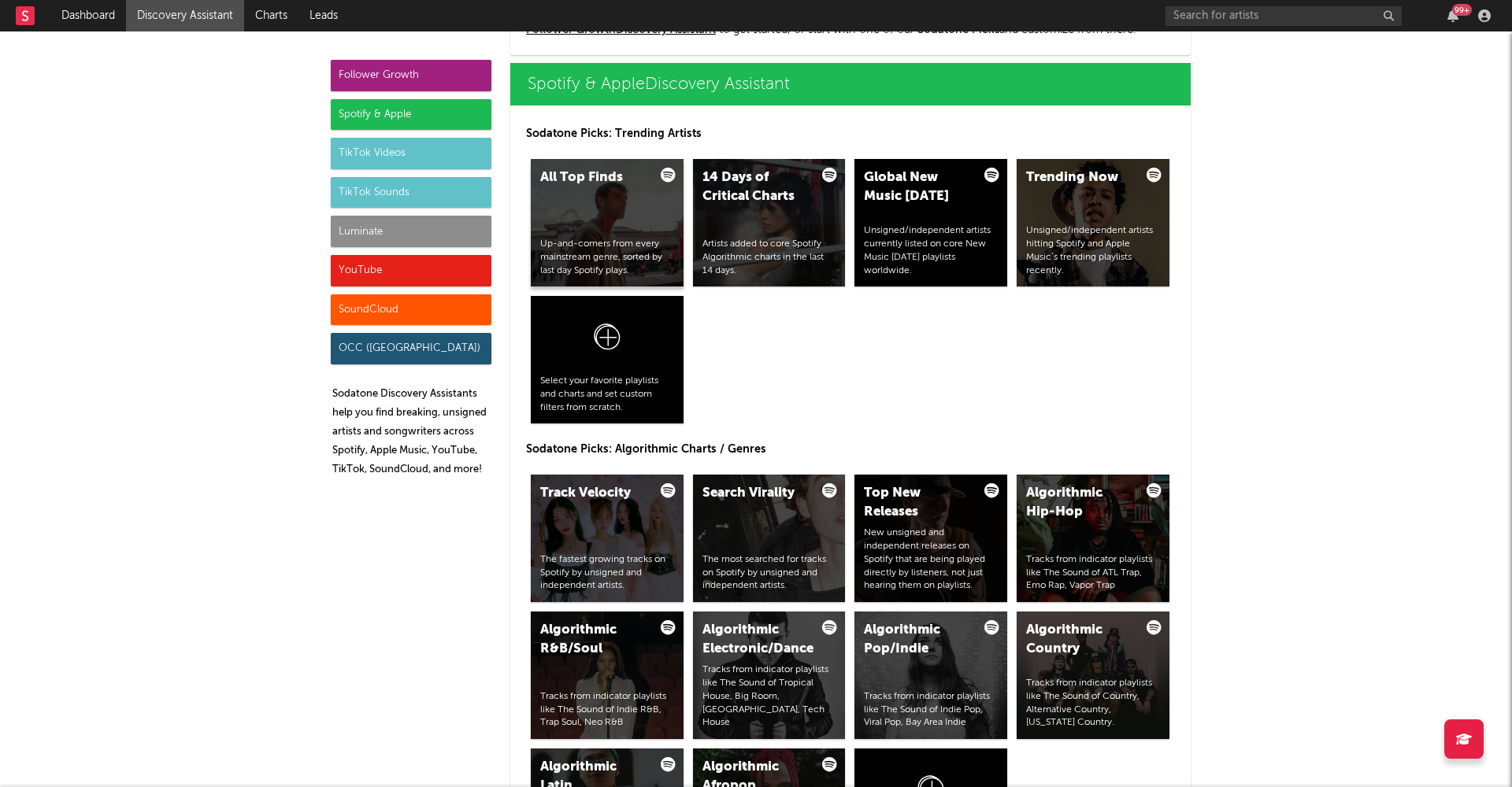
click at [616, 228] on div "All Top Finds Up-and-comers from every mainstream genre, sorted by last day Spo…" at bounding box center [607, 223] width 152 height 127
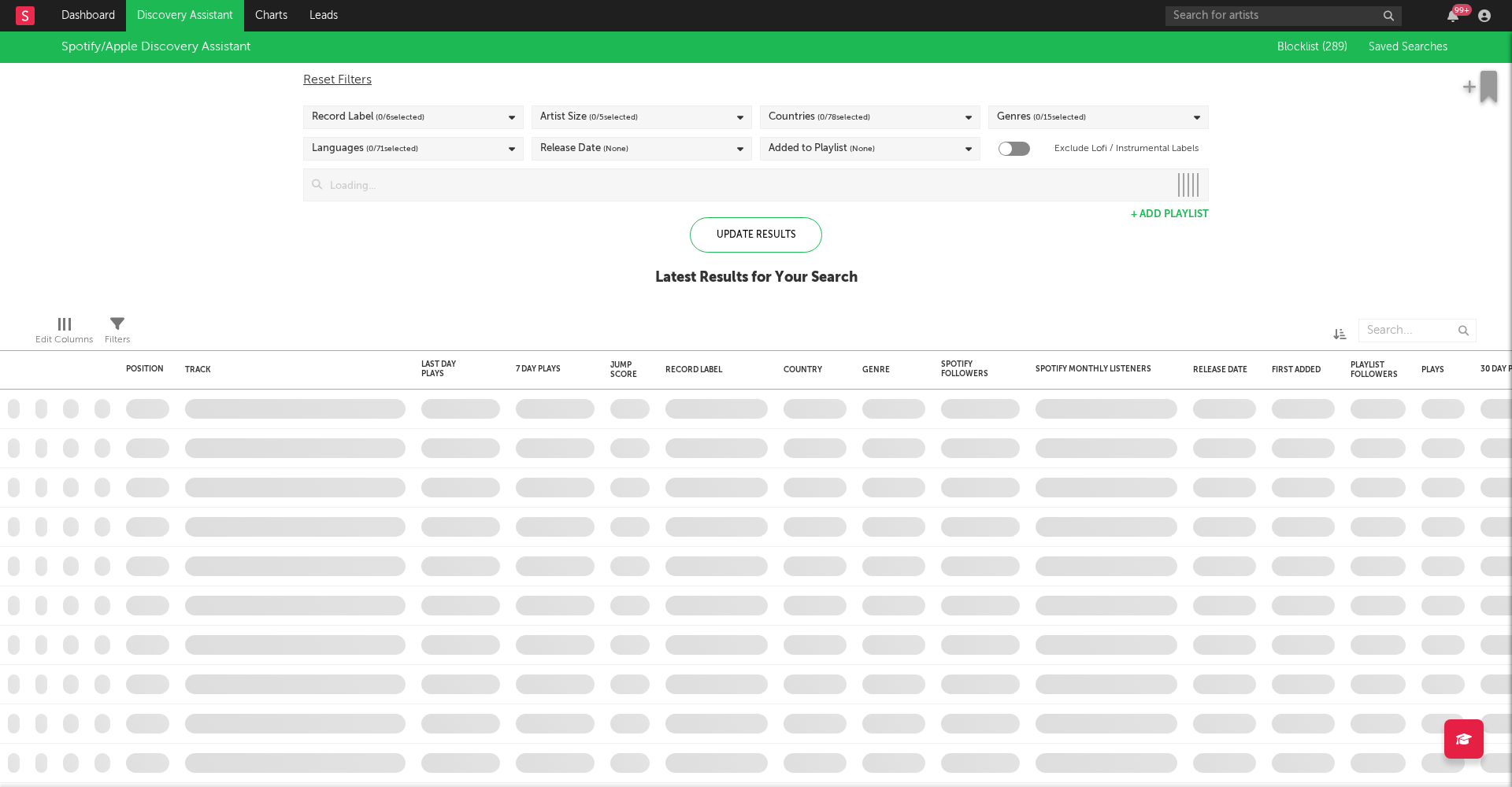
checkbox input "true"
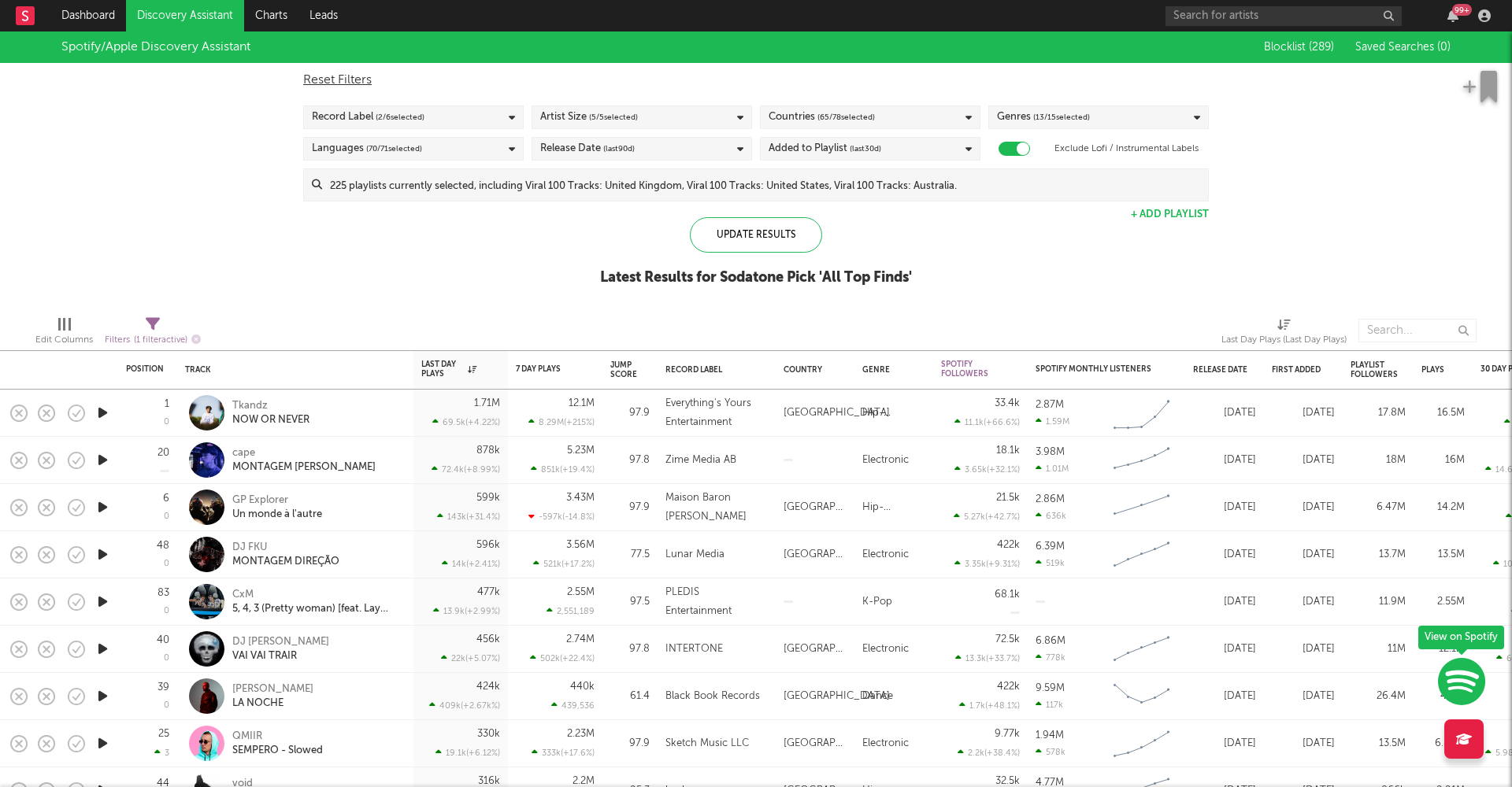
click at [939, 111] on div "Countries ( 65 / 78 selected)" at bounding box center [869, 117] width 221 height 23
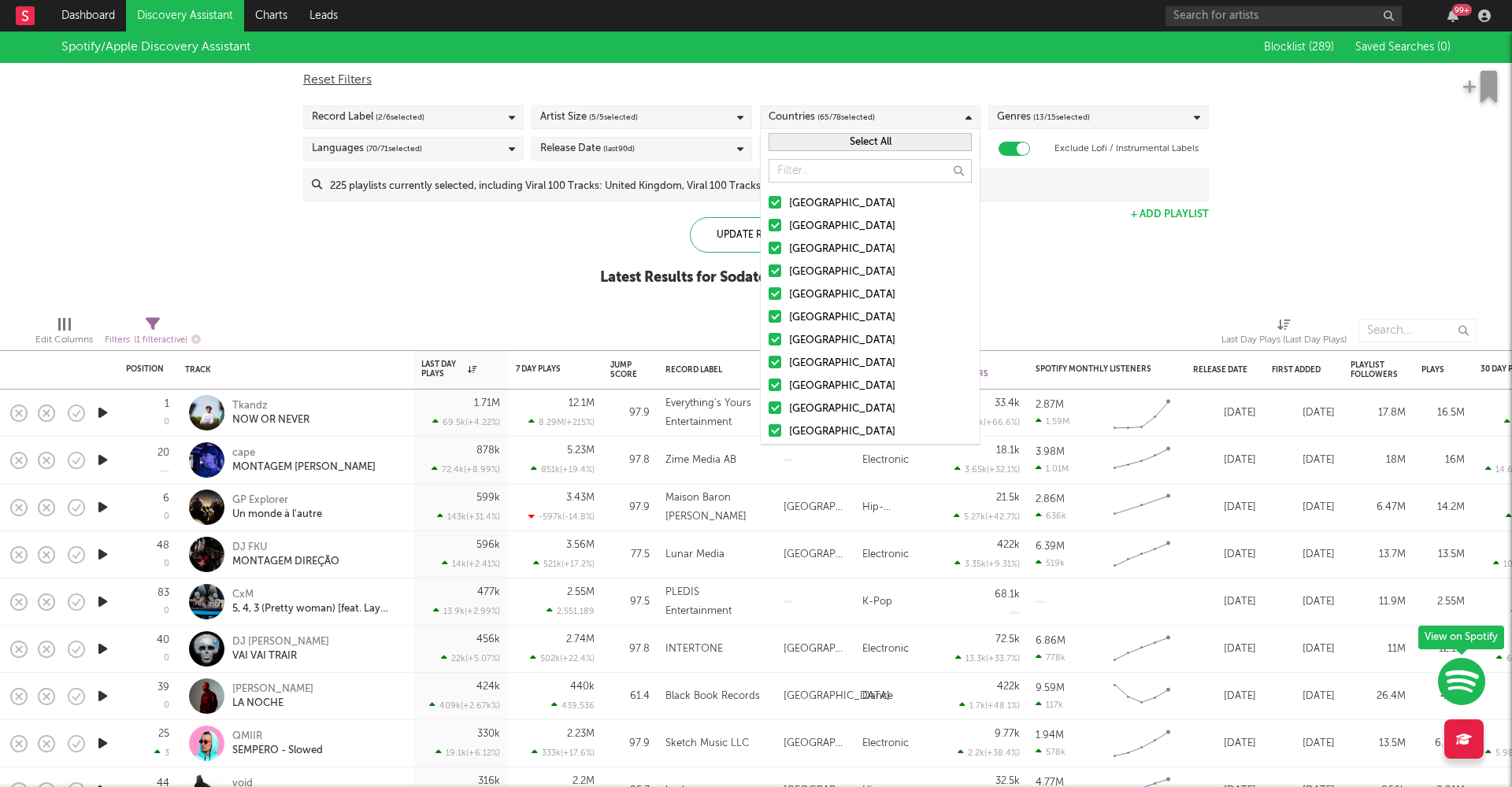
click at [882, 143] on button "Select All" at bounding box center [870, 142] width 204 height 18
click at [882, 143] on button "Deselect All" at bounding box center [870, 142] width 204 height 18
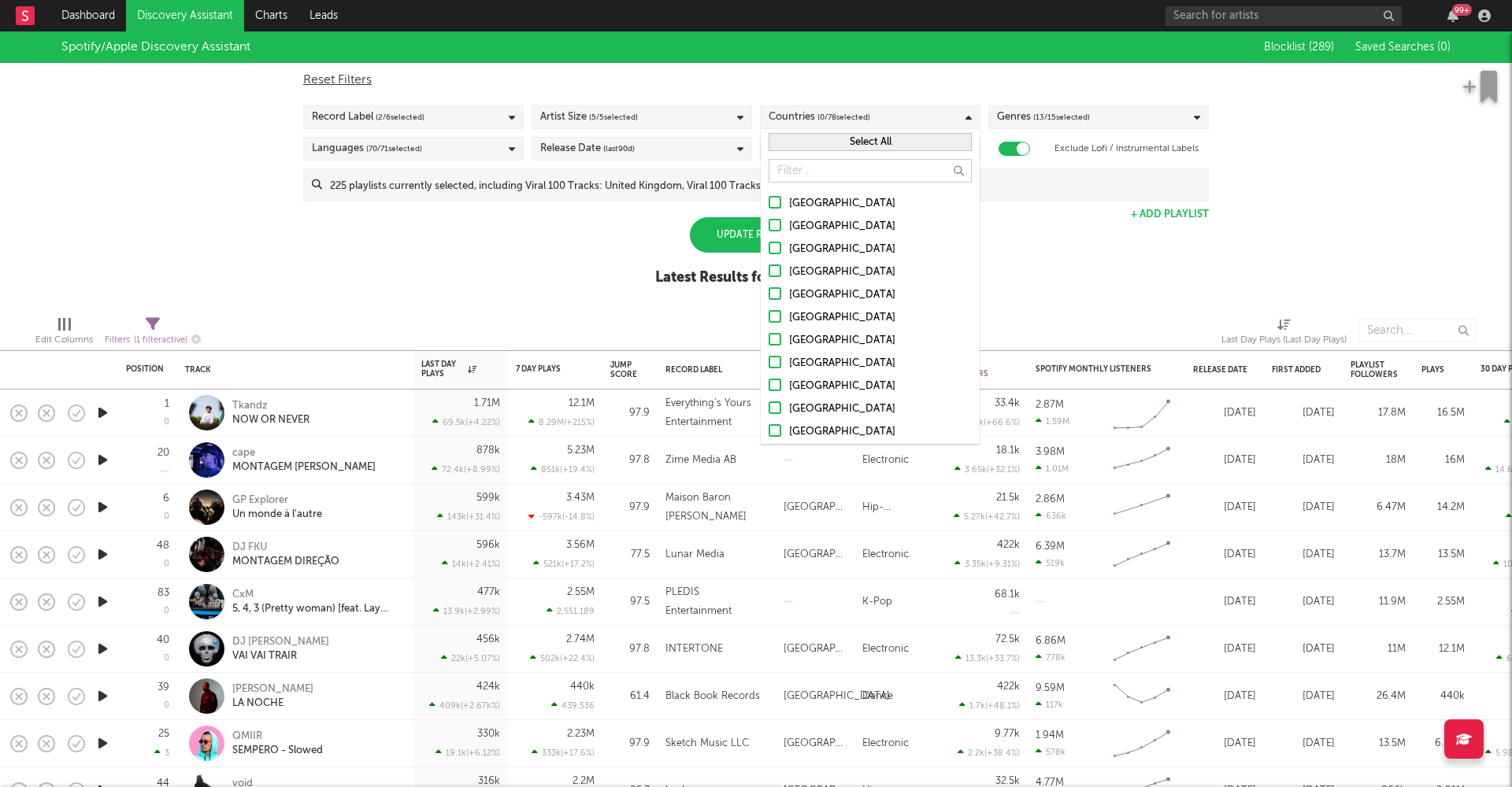
click at [775, 202] on div at bounding box center [775, 202] width 13 height 13
click at [769, 202] on input "United States" at bounding box center [769, 204] width 0 height 19
click at [775, 230] on div at bounding box center [775, 225] width 13 height 13
click at [769, 230] on input "Australia" at bounding box center [769, 227] width 0 height 19
click at [775, 252] on div at bounding box center [775, 248] width 13 height 13
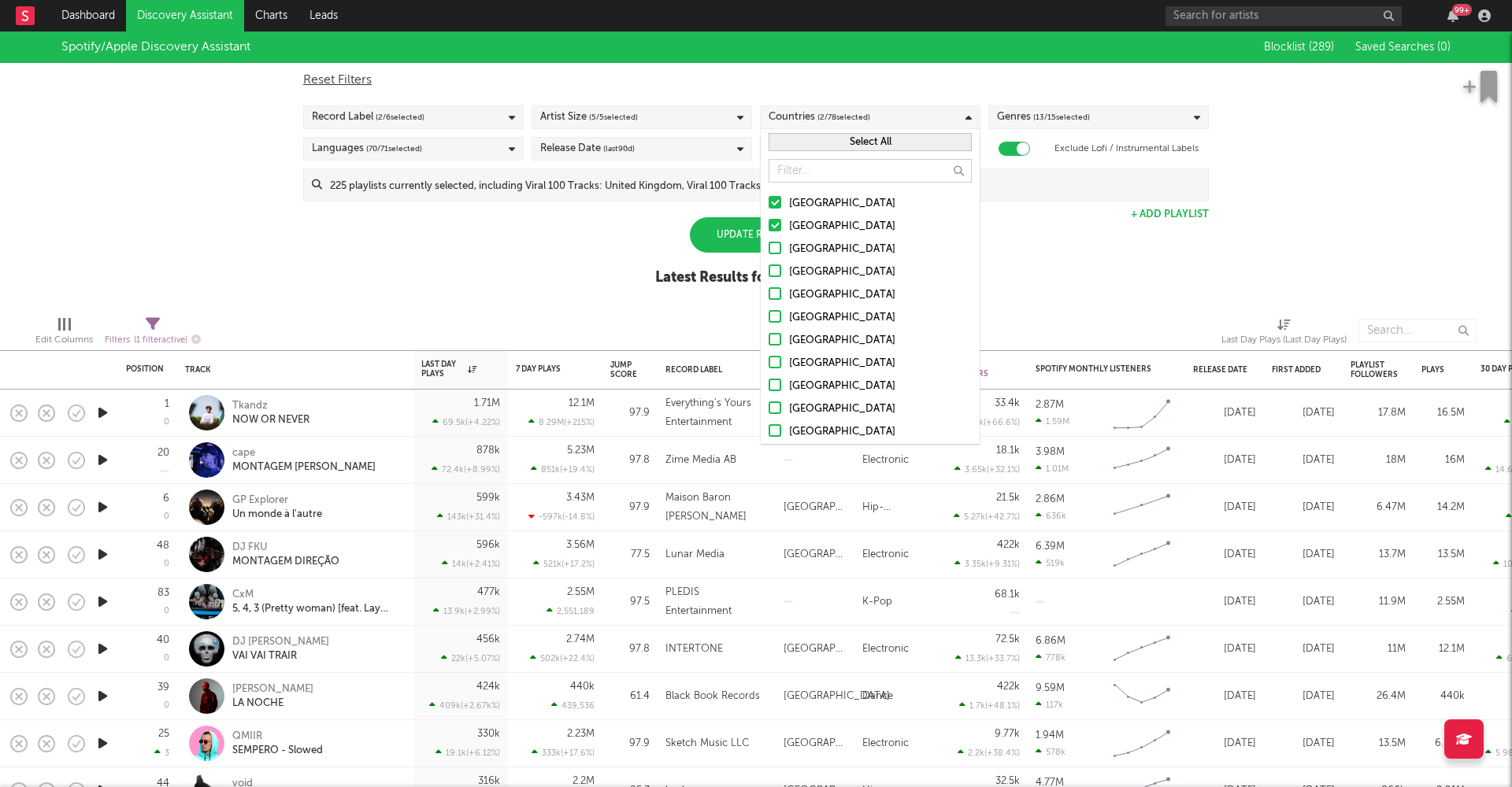
click at [769, 252] on input "Canada" at bounding box center [769, 249] width 0 height 19
click at [775, 272] on div at bounding box center [775, 271] width 13 height 13
click at [769, 272] on input "United Kingdom" at bounding box center [769, 273] width 0 height 19
click at [776, 290] on div at bounding box center [775, 294] width 13 height 13
click at [769, 290] on input "Ireland" at bounding box center [769, 295] width 0 height 19
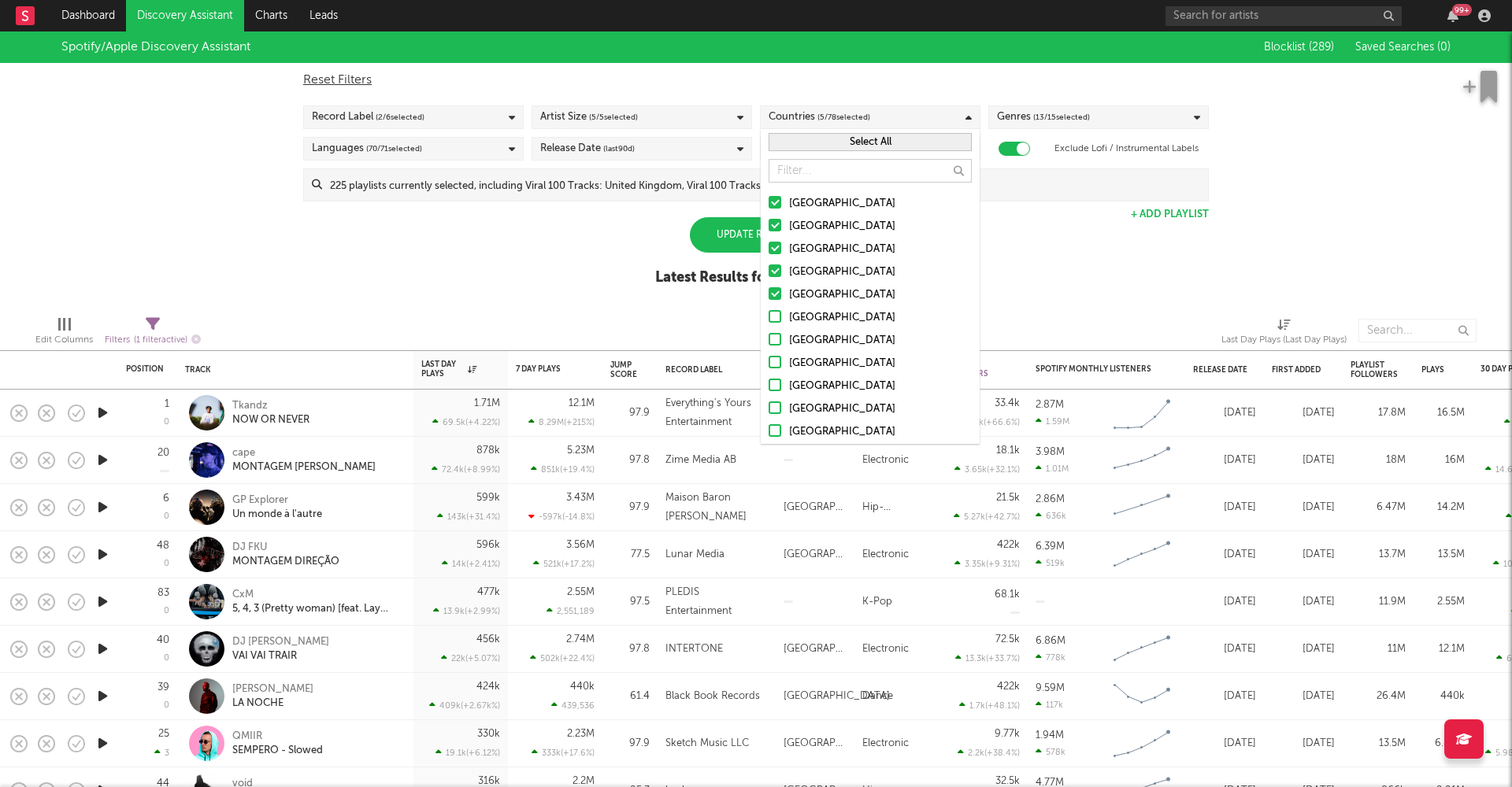
click at [733, 243] on div "Update Results" at bounding box center [756, 235] width 132 height 35
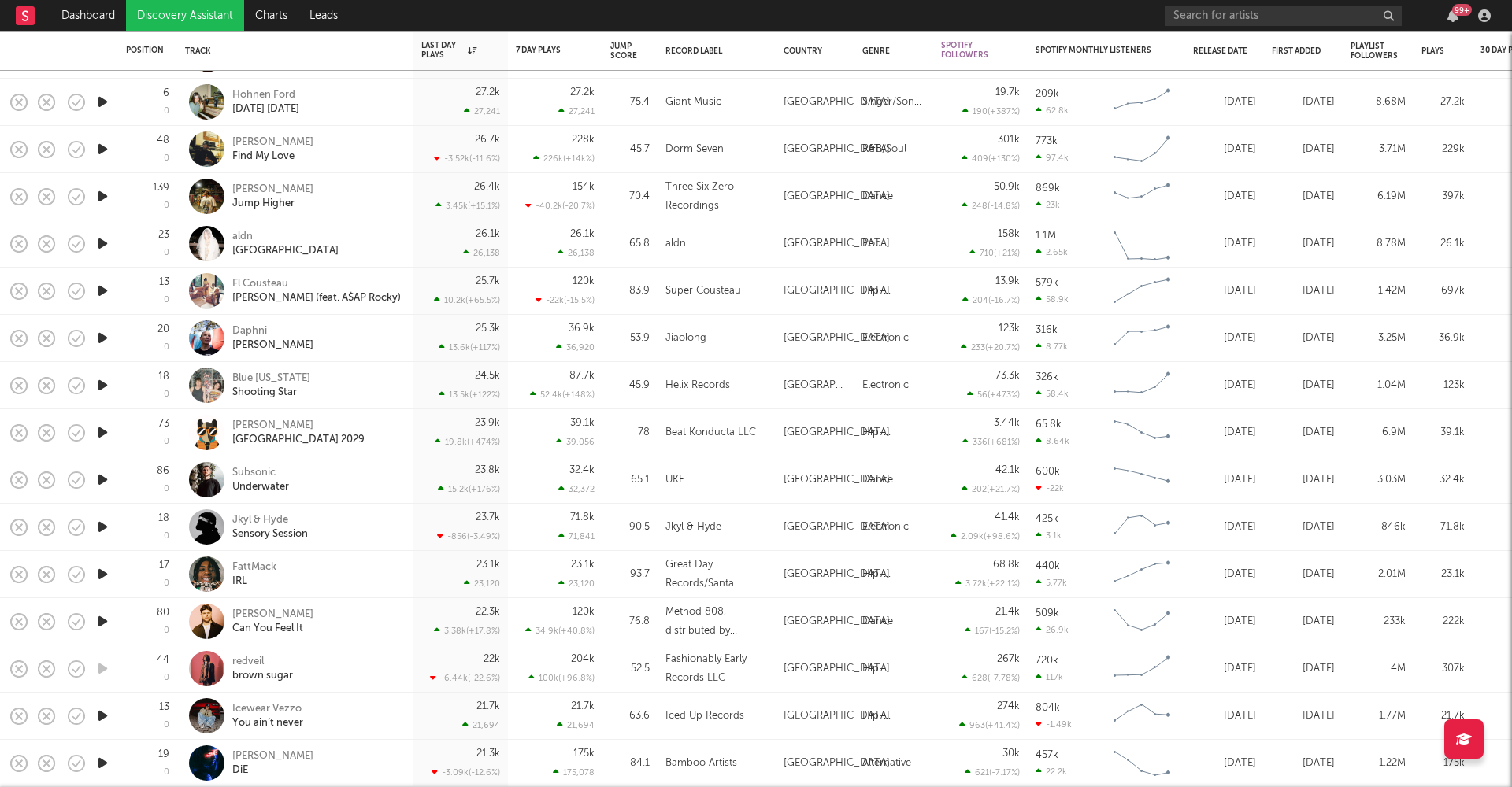
click at [107, 523] on icon "button" at bounding box center [102, 526] width 16 height 20
click at [107, 526] on icon "button" at bounding box center [101, 526] width 15 height 20
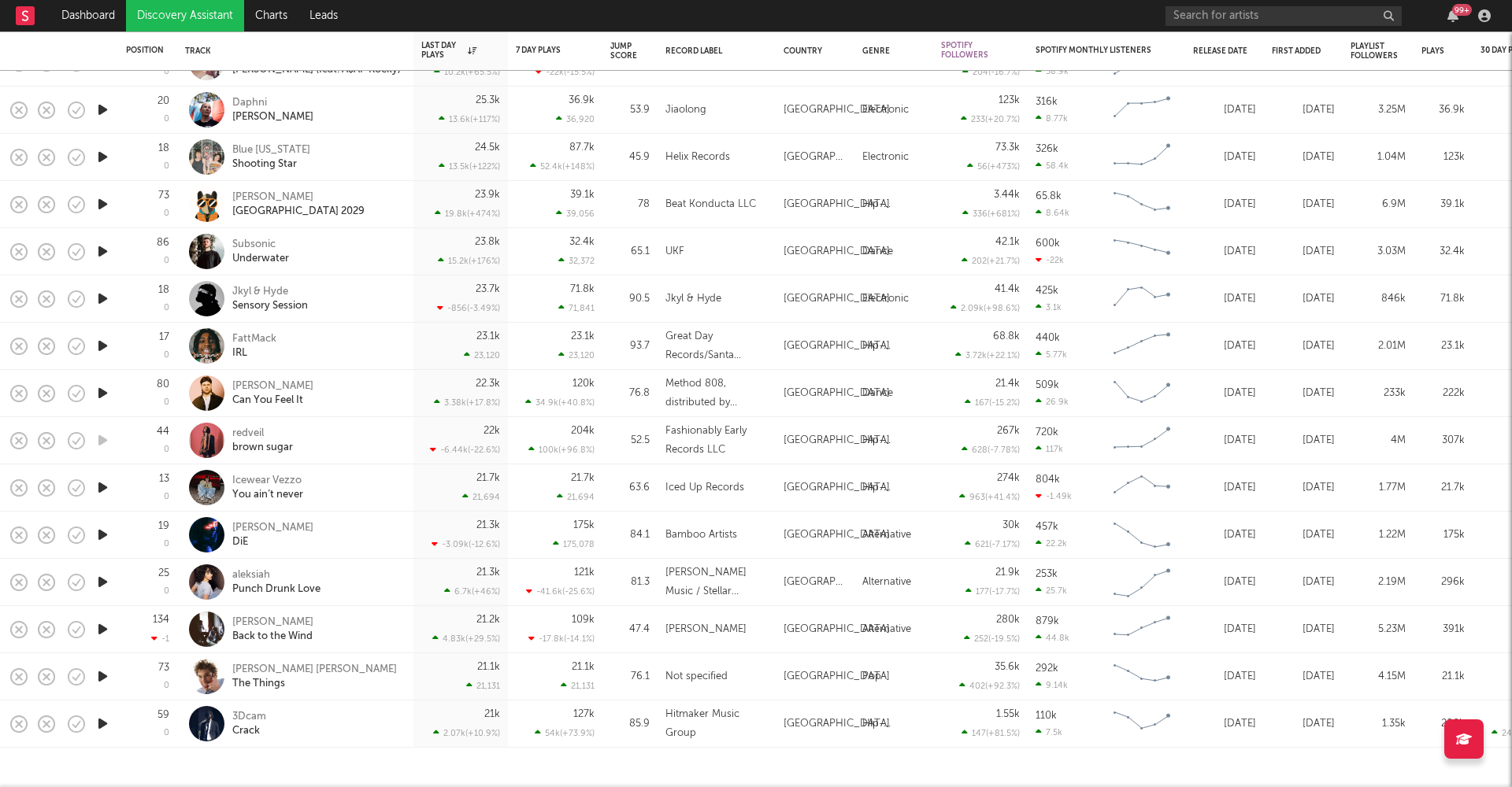
click at [187, 14] on link "Discovery Assistant" at bounding box center [184, 16] width 118 height 31
